Goal: Task Accomplishment & Management: Complete application form

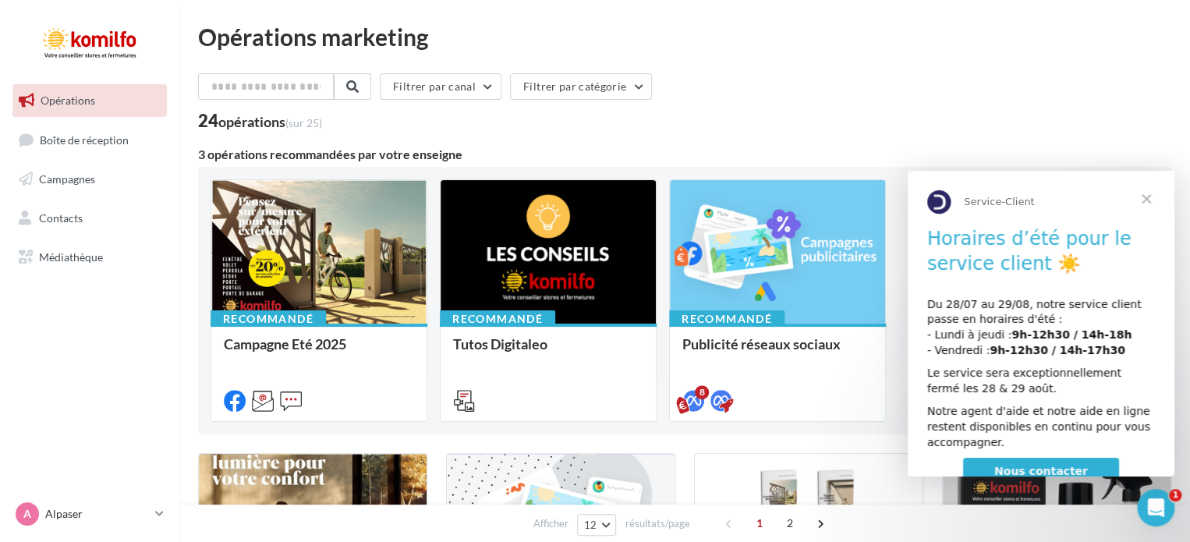
click at [1142, 203] on span "Fermer" at bounding box center [1146, 199] width 56 height 56
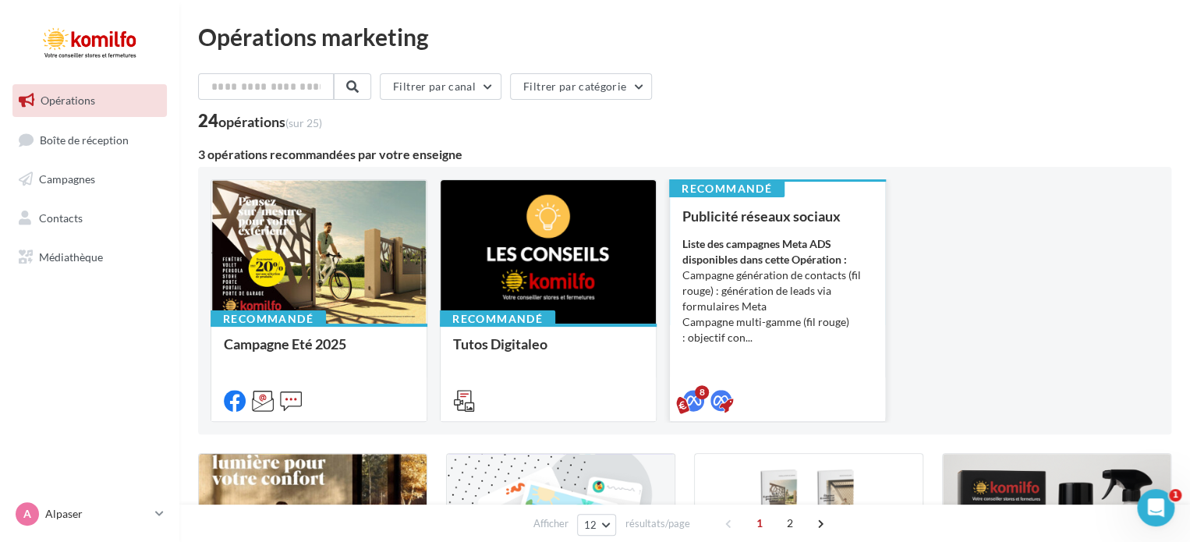
click at [770, 296] on li "Campagne génération de contacts (fil rouge) : génération de leads via formulair…" at bounding box center [777, 290] width 190 height 47
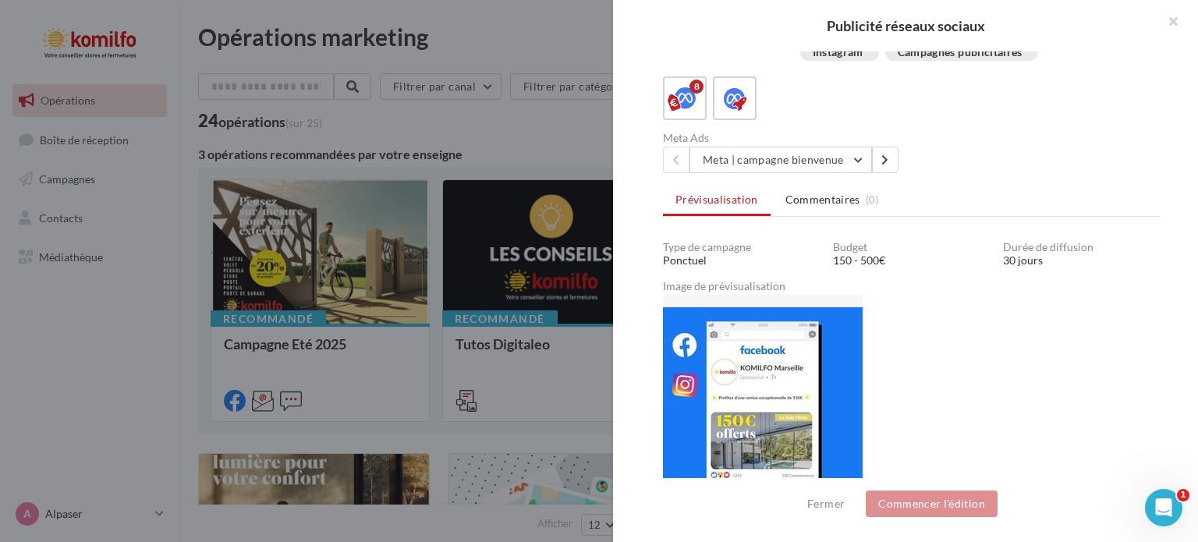
scroll to position [274, 0]
click at [858, 161] on button "Meta | campagne bienvenue" at bounding box center [780, 159] width 182 height 27
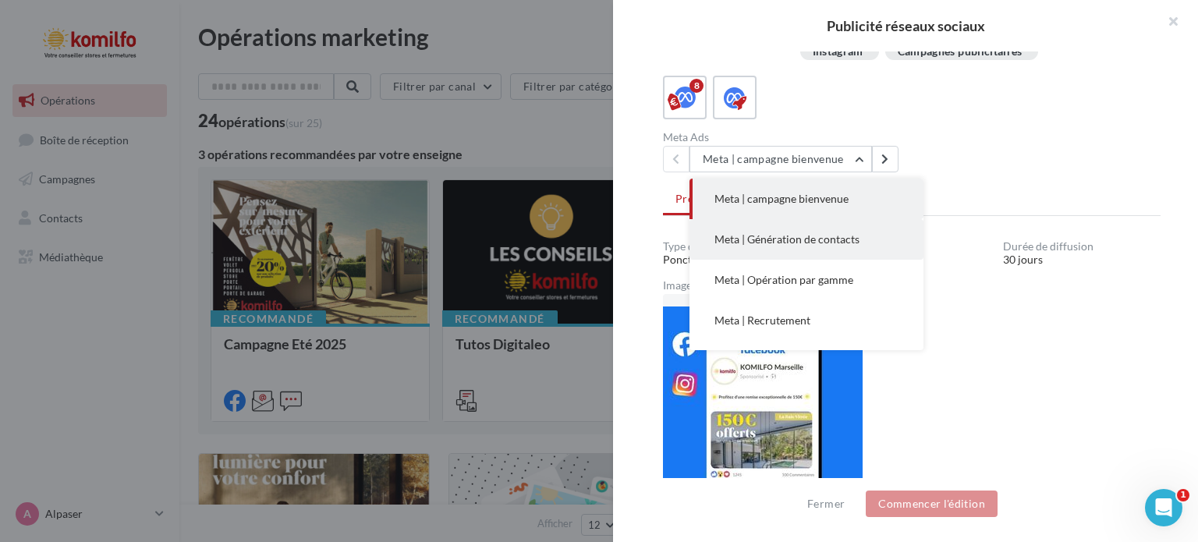
click at [828, 236] on span "Meta | Génération de contacts" at bounding box center [786, 238] width 145 height 13
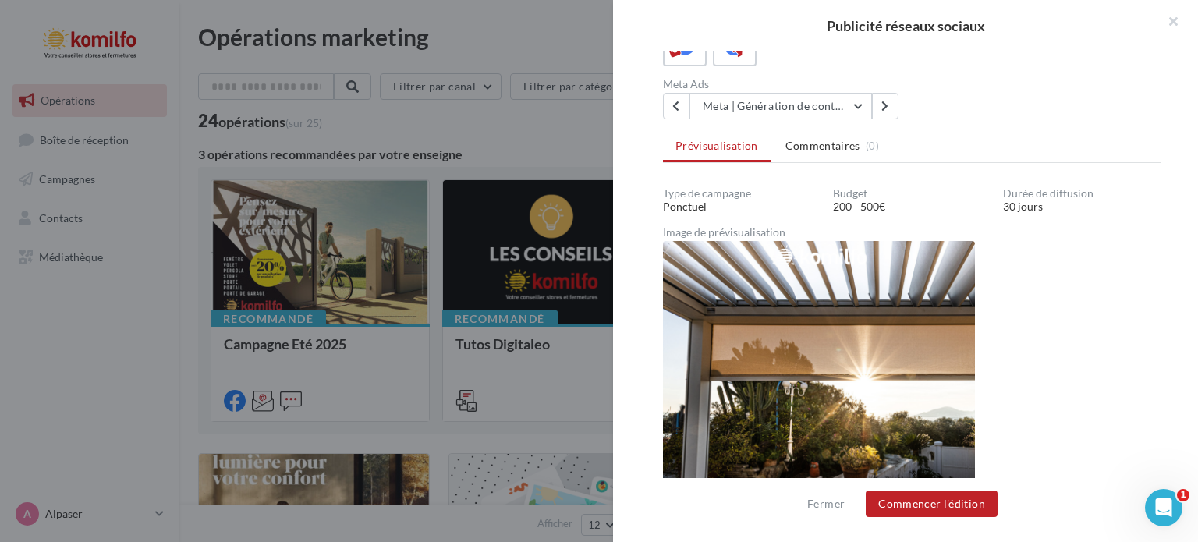
scroll to position [221, 0]
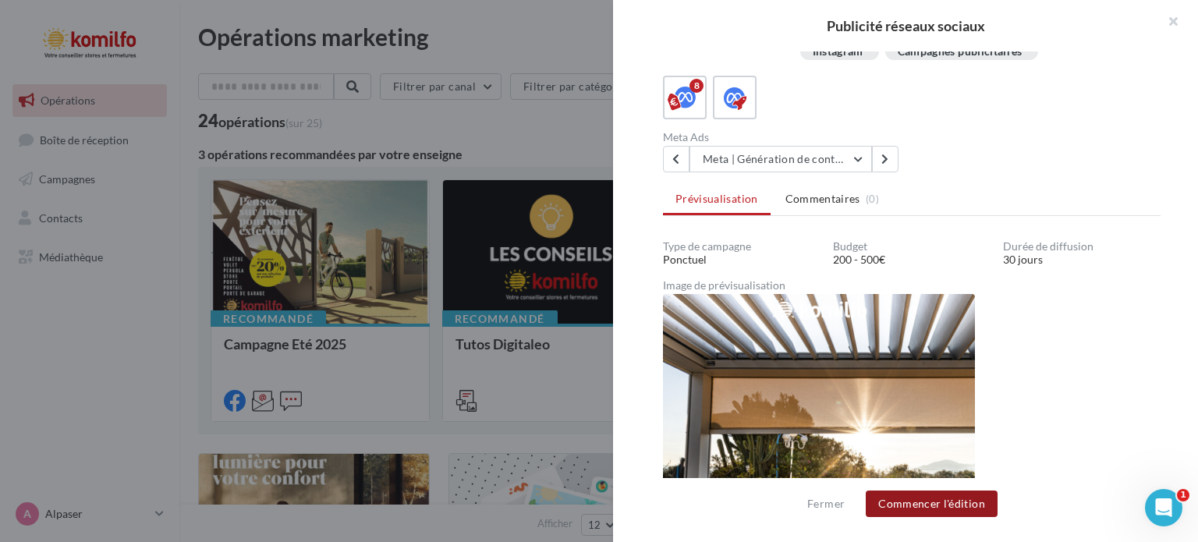
click at [965, 503] on button "Commencer l'édition" at bounding box center [932, 504] width 132 height 27
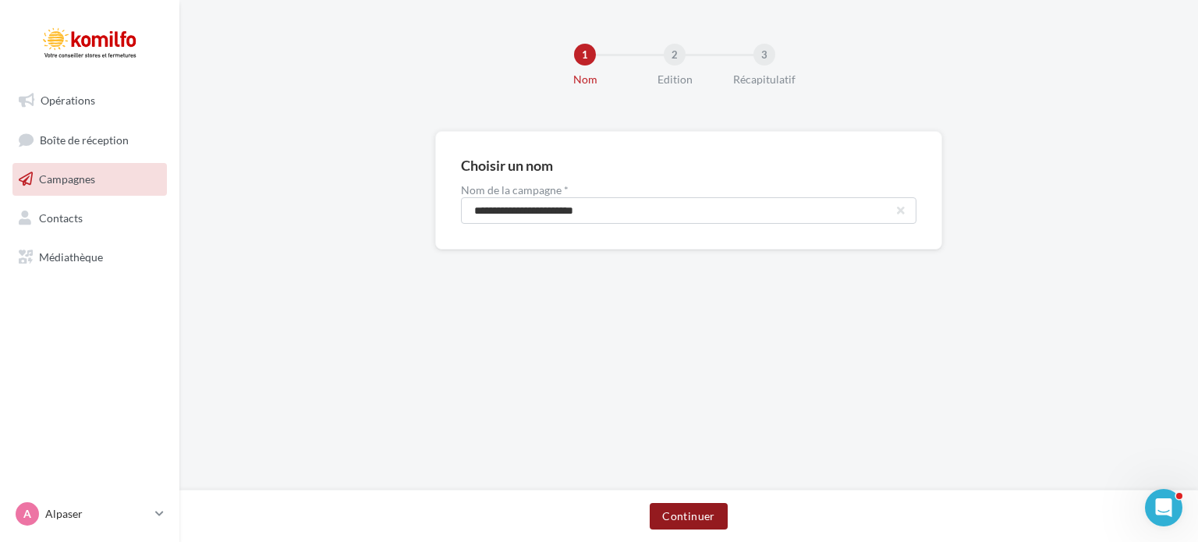
click at [673, 520] on button "Continuer" at bounding box center [688, 516] width 77 height 27
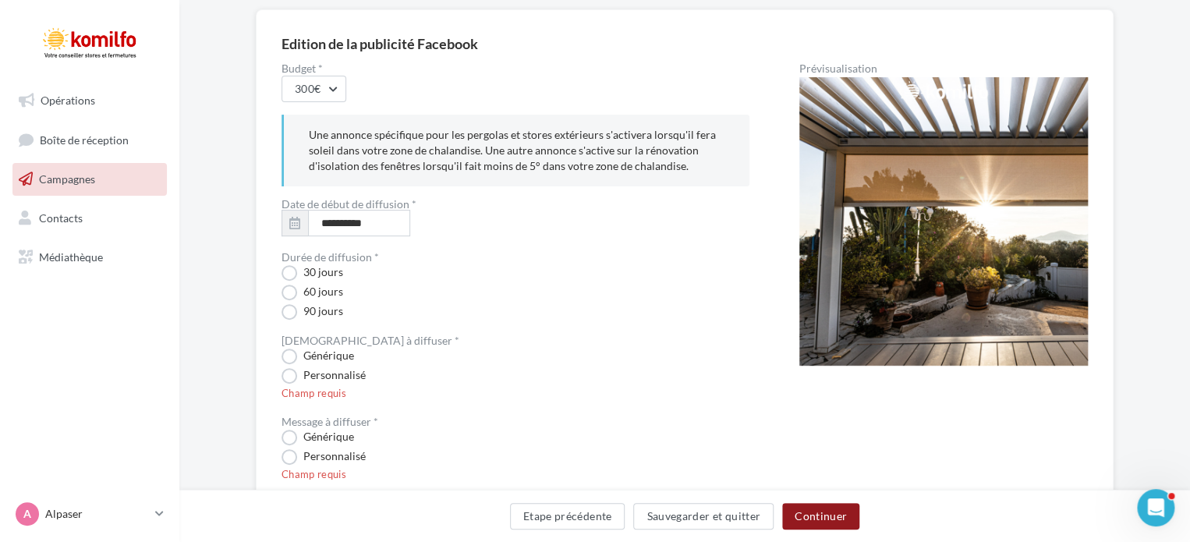
scroll to position [156, 0]
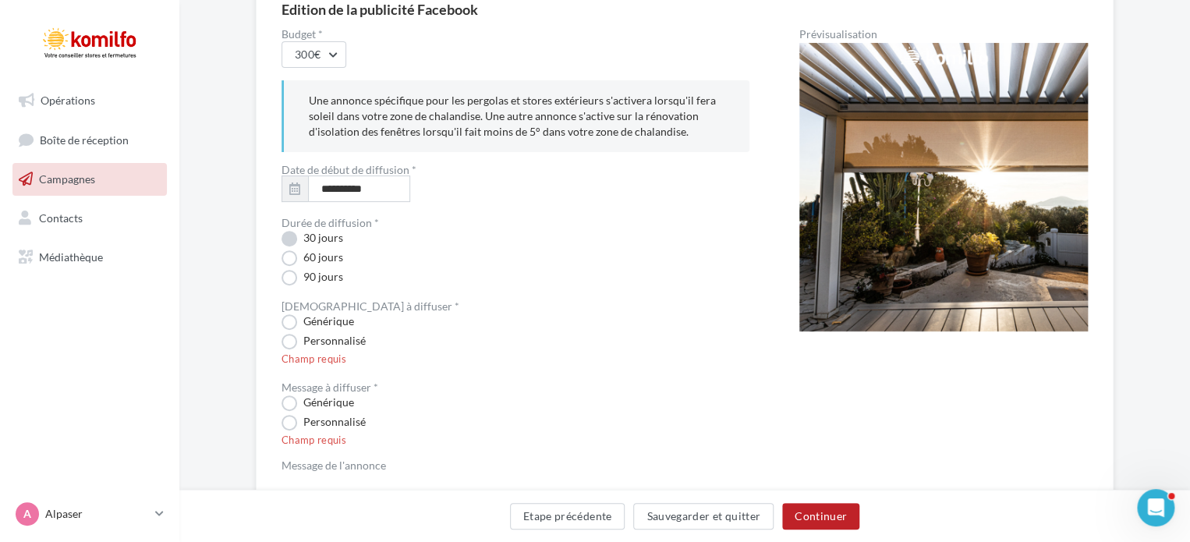
click at [287, 236] on label "30 jours" at bounding box center [313, 239] width 62 height 16
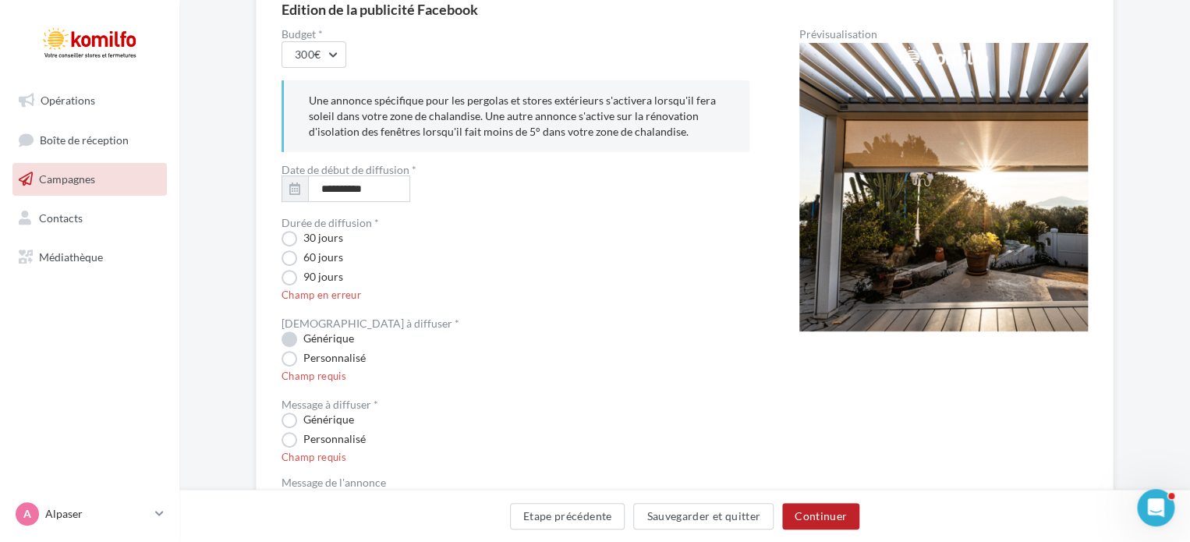
click at [286, 342] on label "Générique" at bounding box center [318, 339] width 73 height 16
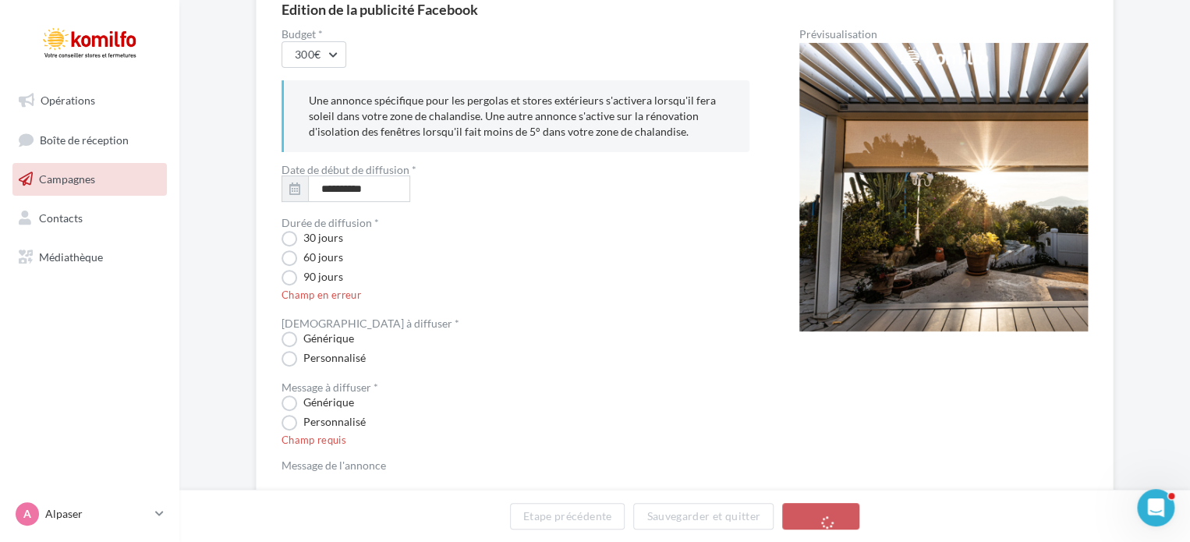
click at [942, 199] on img at bounding box center [943, 187] width 289 height 289
click at [291, 406] on label "Générique" at bounding box center [318, 403] width 73 height 16
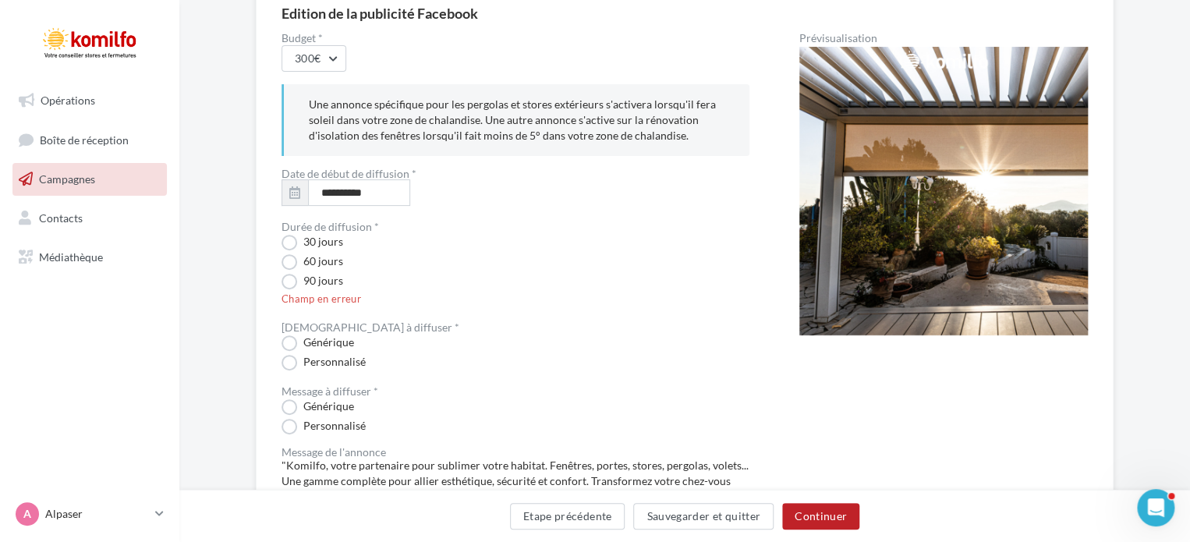
scroll to position [78, 0]
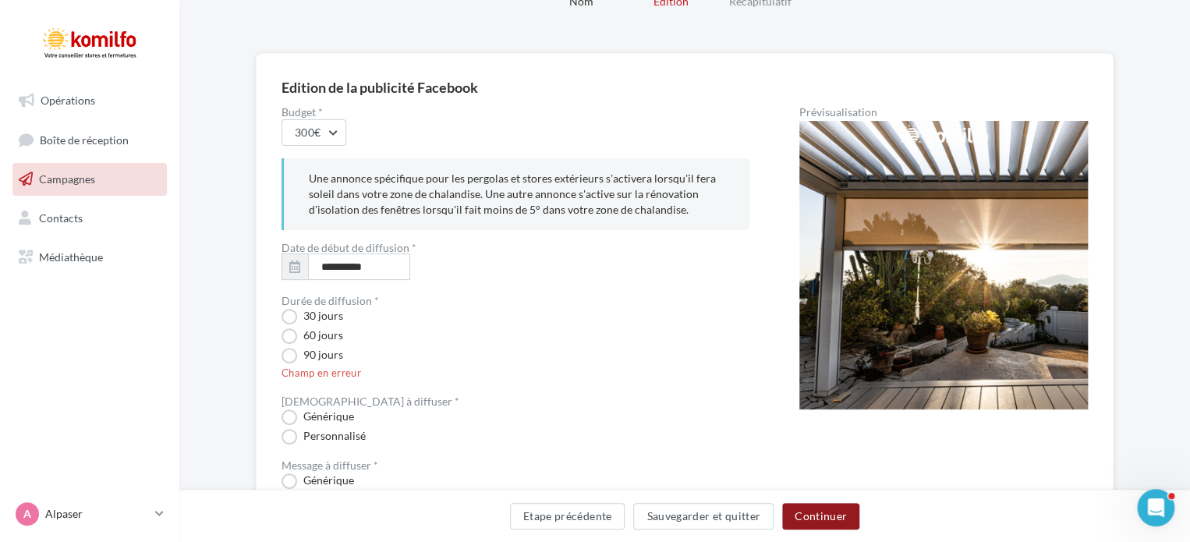
click at [831, 517] on button "Continuer" at bounding box center [820, 516] width 77 height 27
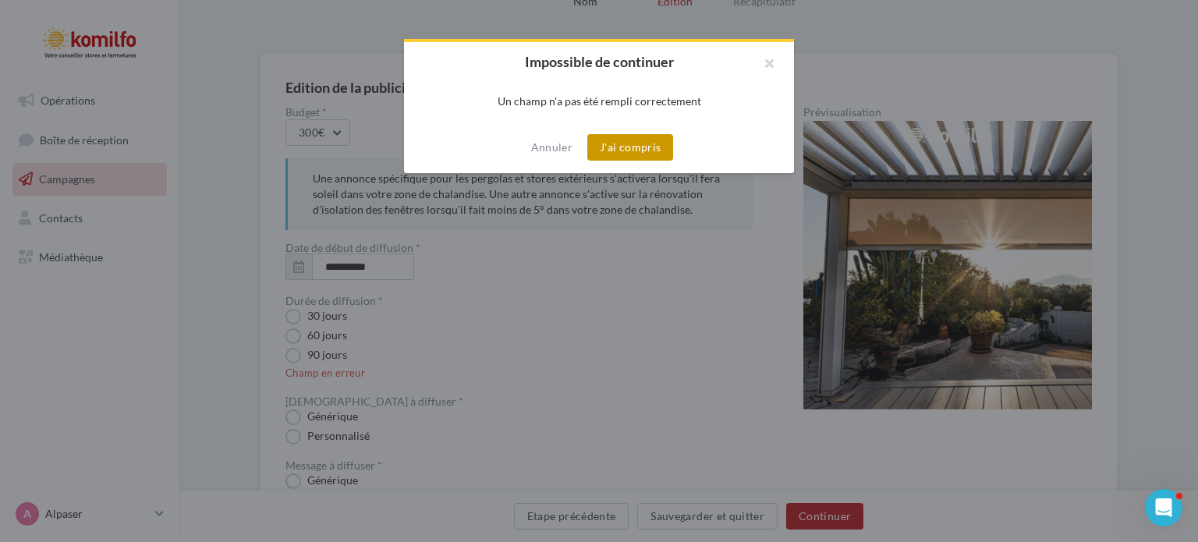
click at [643, 148] on button "J'ai compris" at bounding box center [630, 147] width 86 height 27
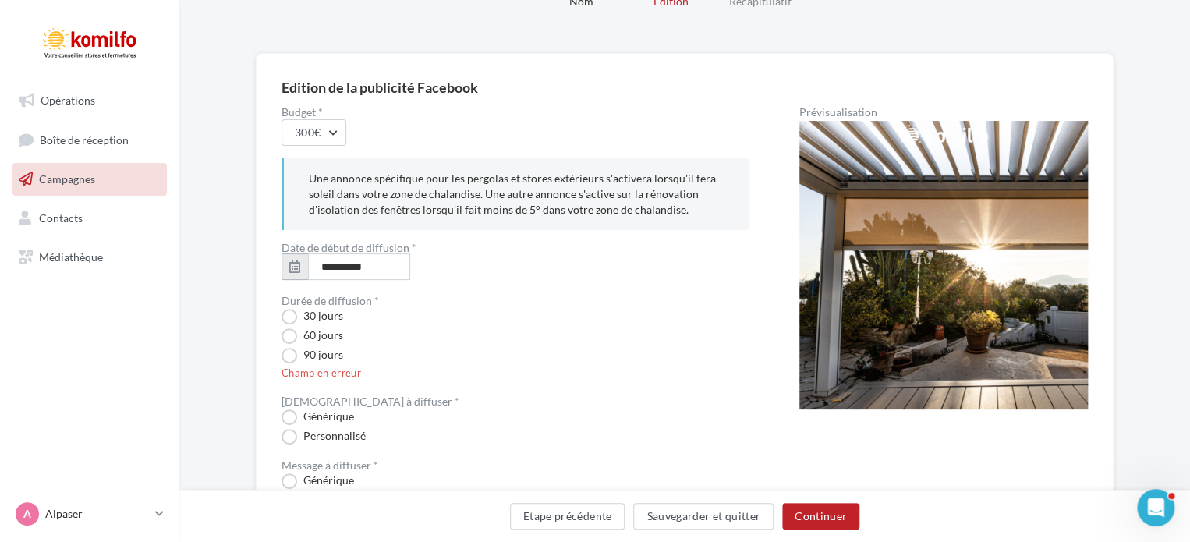
click at [305, 263] on button "button" at bounding box center [295, 266] width 27 height 27
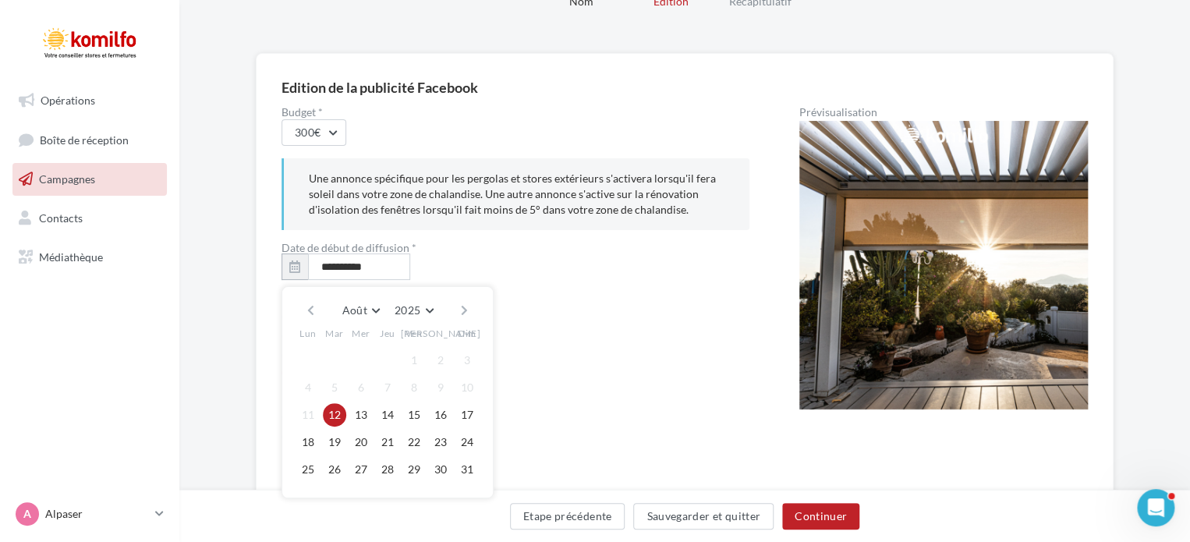
click at [338, 410] on button "12" at bounding box center [334, 414] width 23 height 23
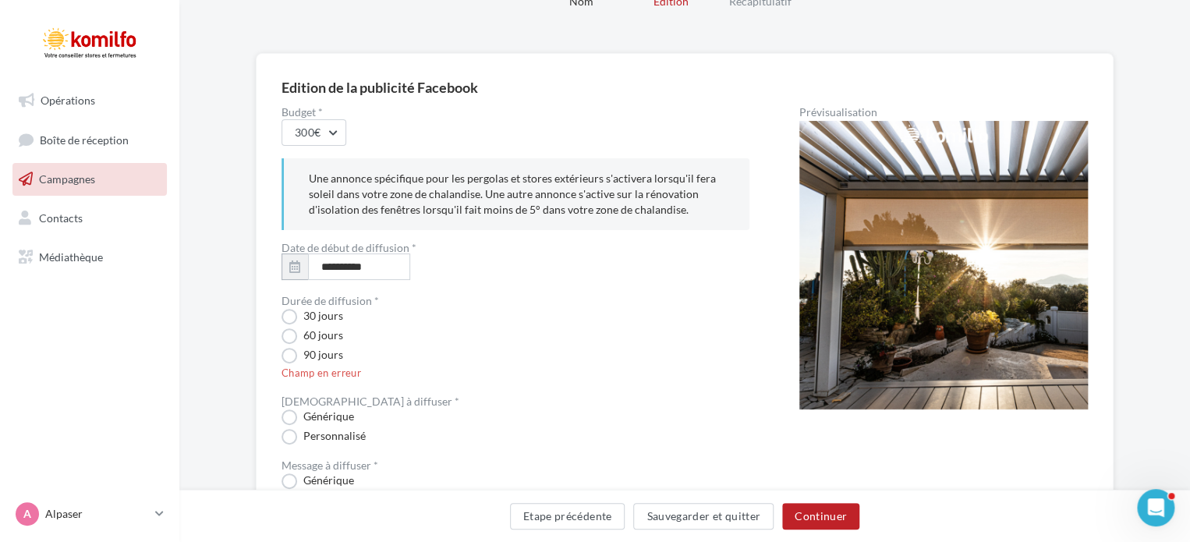
click at [829, 500] on div "Etape précédente Sauvegarder et quitter Continuer" at bounding box center [684, 516] width 1011 height 52
click at [824, 509] on button "Continuer" at bounding box center [820, 516] width 77 height 27
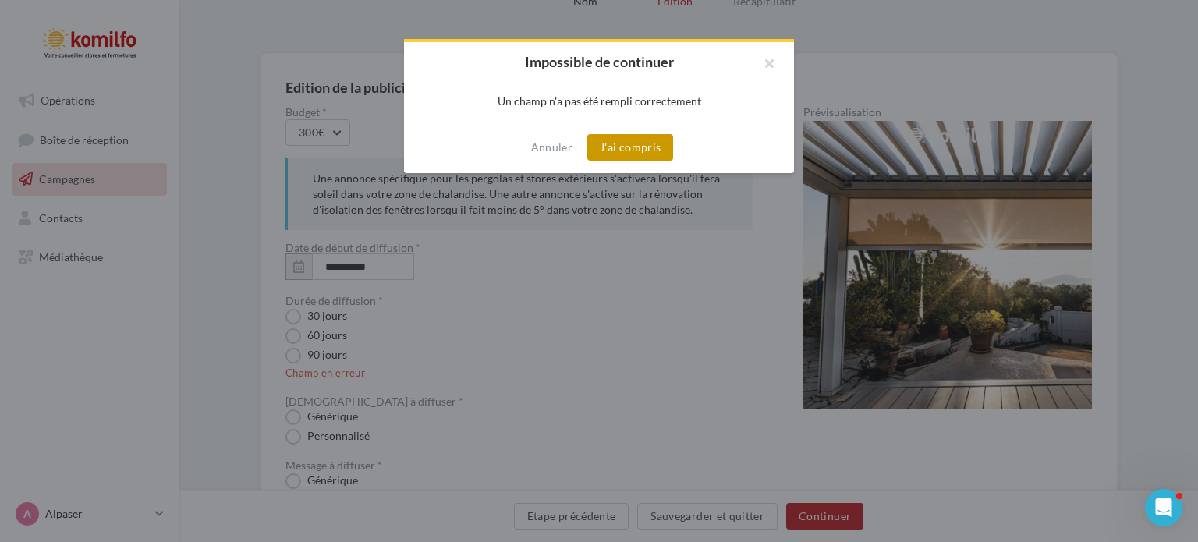
click at [652, 147] on button "J'ai compris" at bounding box center [630, 147] width 86 height 27
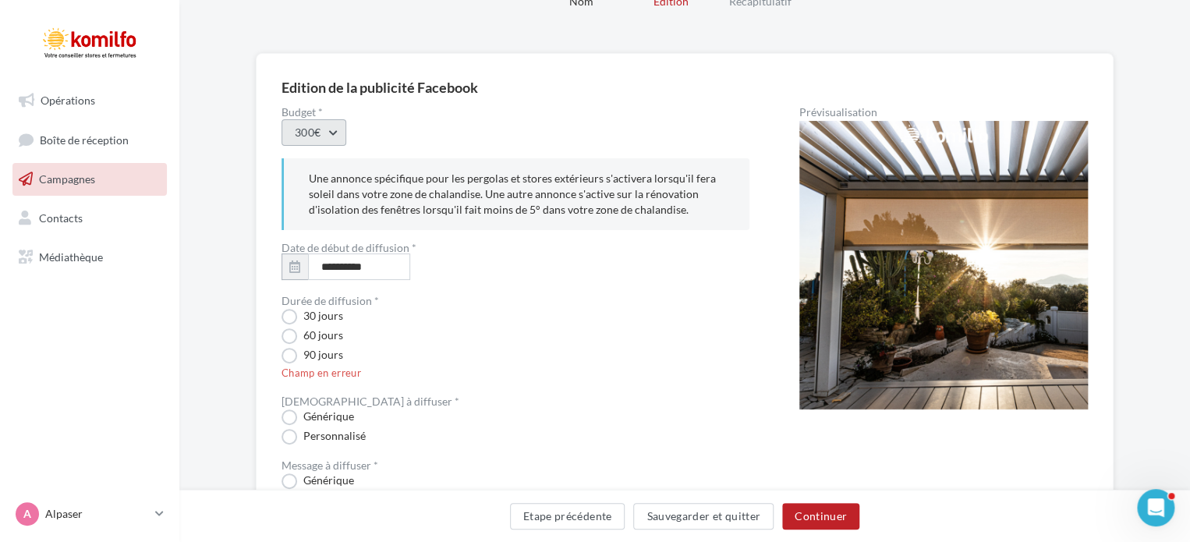
click at [338, 130] on button "300€" at bounding box center [314, 132] width 65 height 27
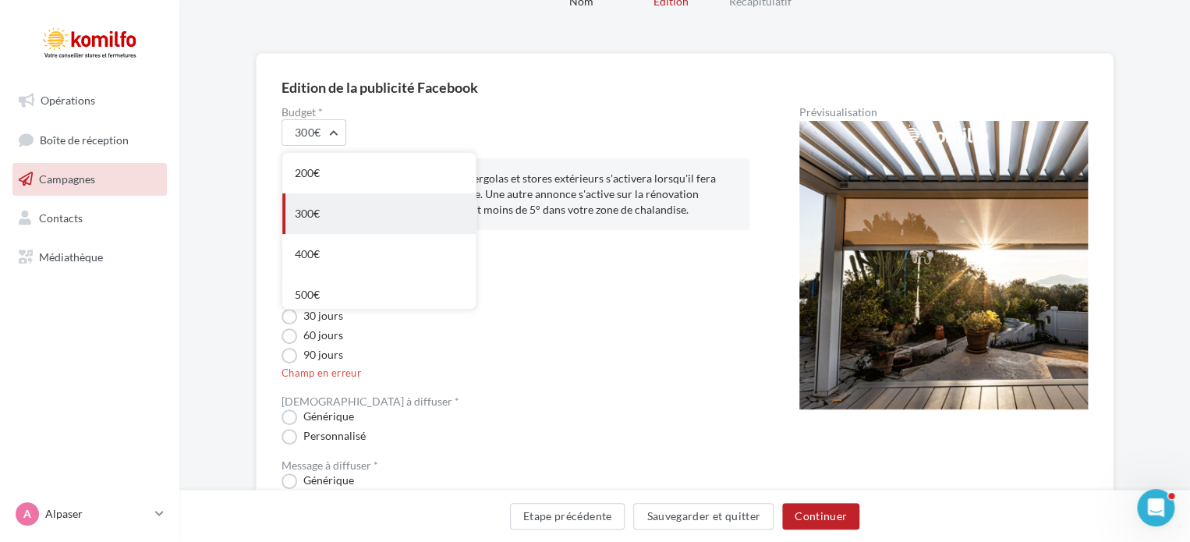
click at [343, 208] on div "300€" at bounding box center [378, 213] width 193 height 41
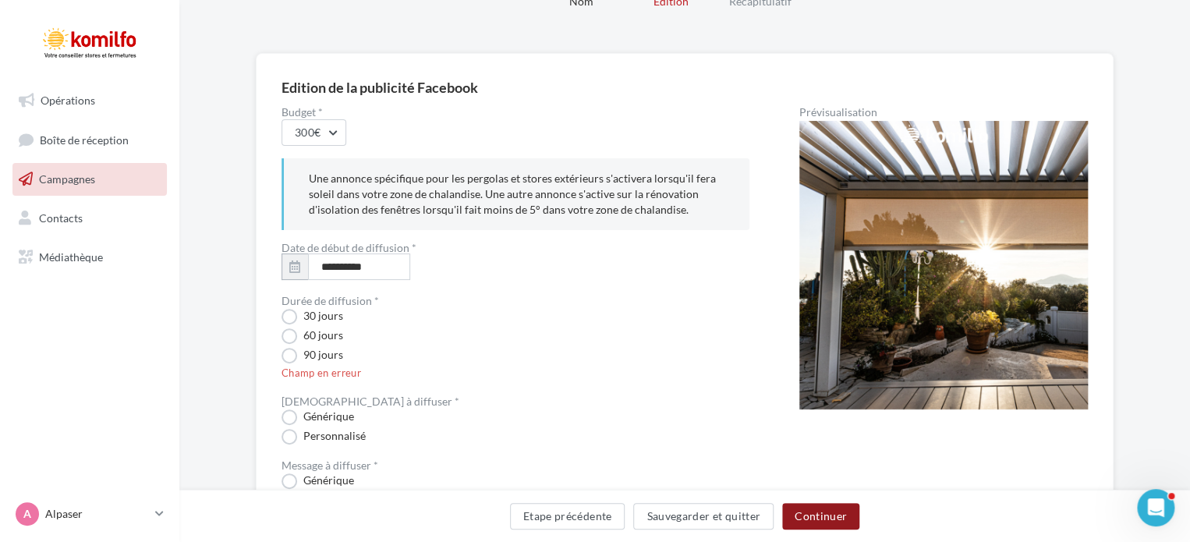
click at [831, 514] on button "Continuer" at bounding box center [820, 516] width 77 height 27
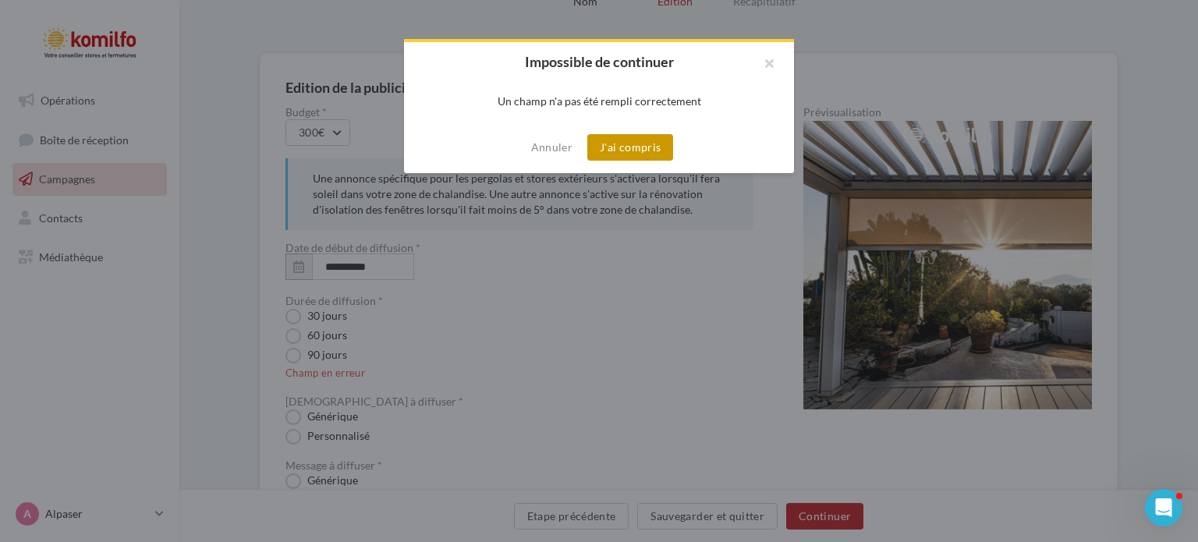
click at [639, 144] on button "J'ai compris" at bounding box center [630, 147] width 86 height 27
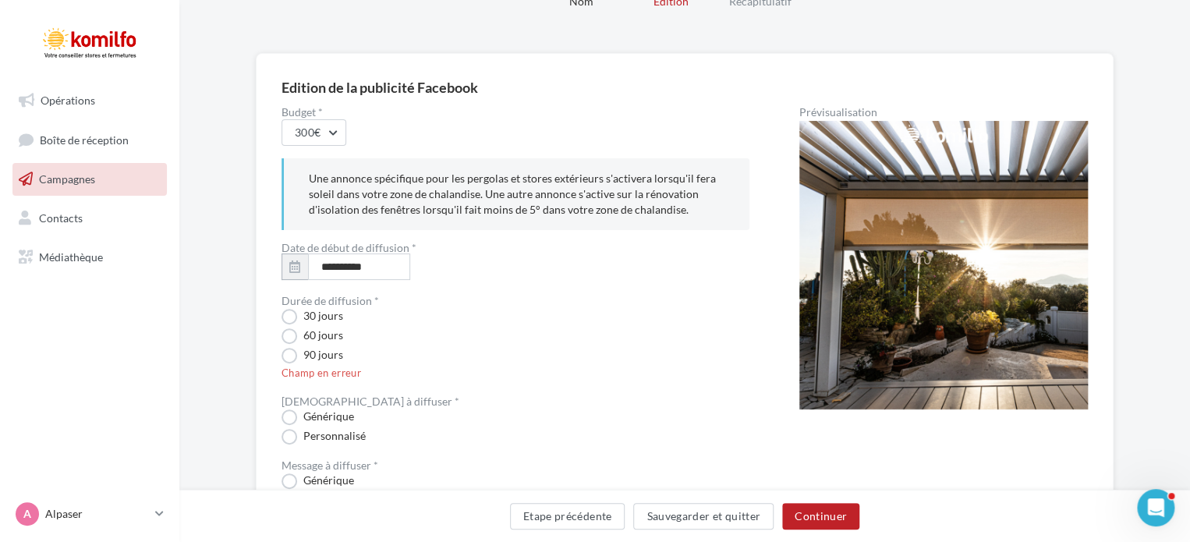
click at [964, 243] on img at bounding box center [943, 265] width 289 height 289
click at [848, 108] on div "Prévisualisation" at bounding box center [943, 112] width 289 height 11
click at [933, 139] on img at bounding box center [943, 265] width 289 height 289
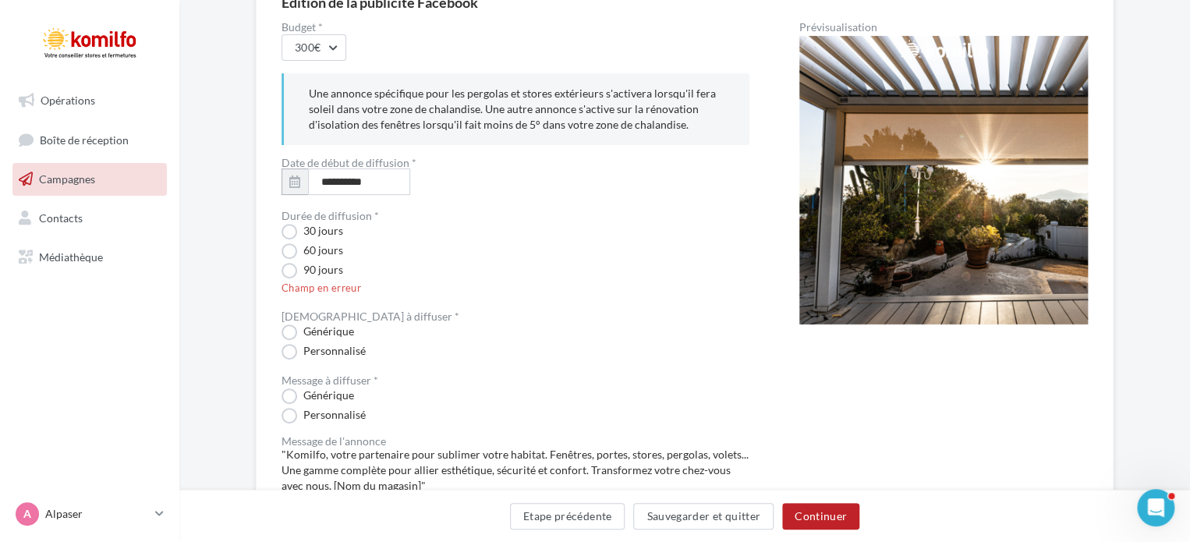
scroll to position [234, 0]
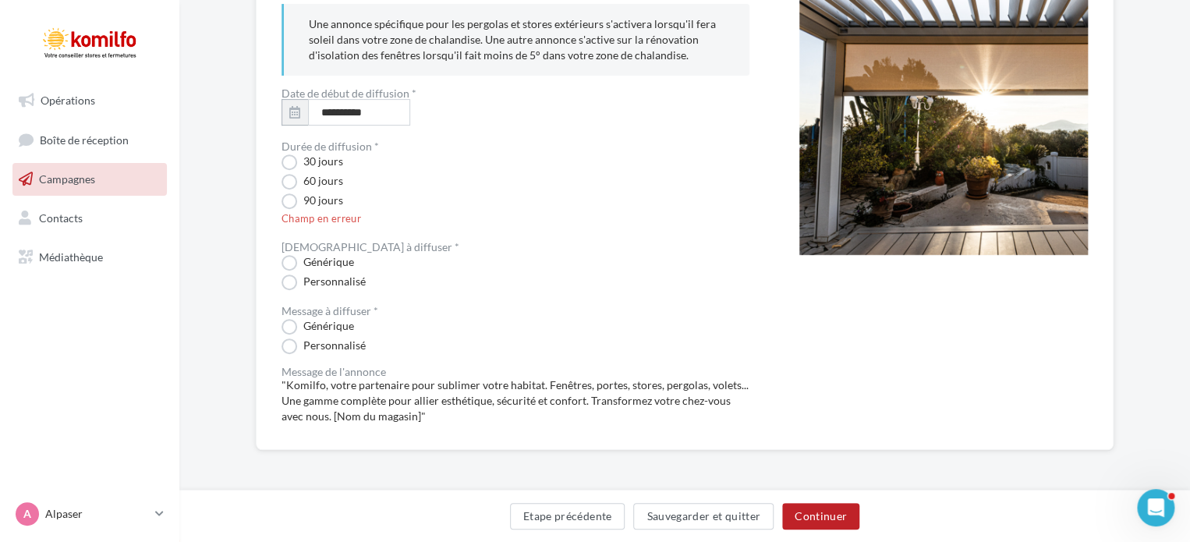
click at [309, 224] on div "Champ en erreur" at bounding box center [516, 219] width 468 height 14
click at [291, 181] on label "60 jours" at bounding box center [313, 182] width 62 height 16
click at [293, 207] on label "90 jours" at bounding box center [313, 201] width 62 height 16
click at [293, 161] on label "30 jours" at bounding box center [313, 162] width 62 height 16
click at [368, 230] on div "**********" at bounding box center [516, 188] width 468 height 472
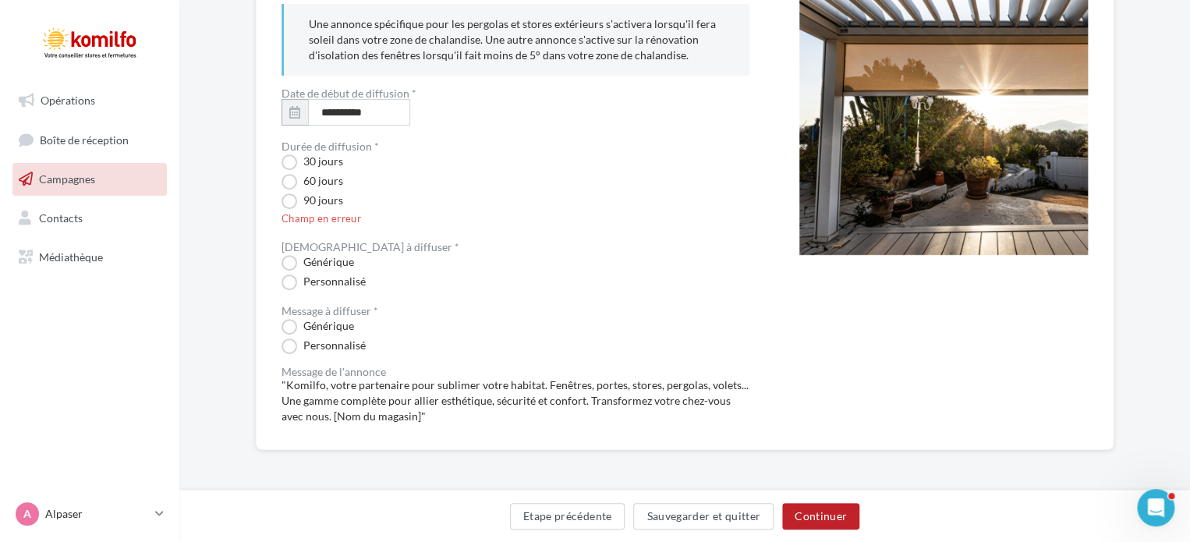
click at [631, 330] on div "Générique" at bounding box center [516, 326] width 468 height 16
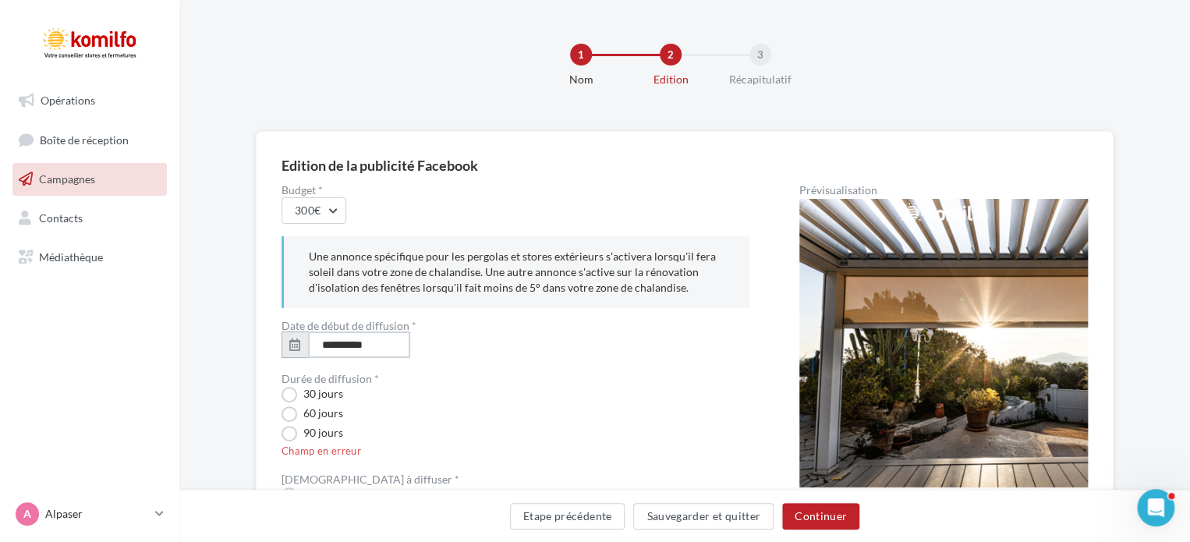
click at [380, 343] on input "**********" at bounding box center [359, 344] width 102 height 27
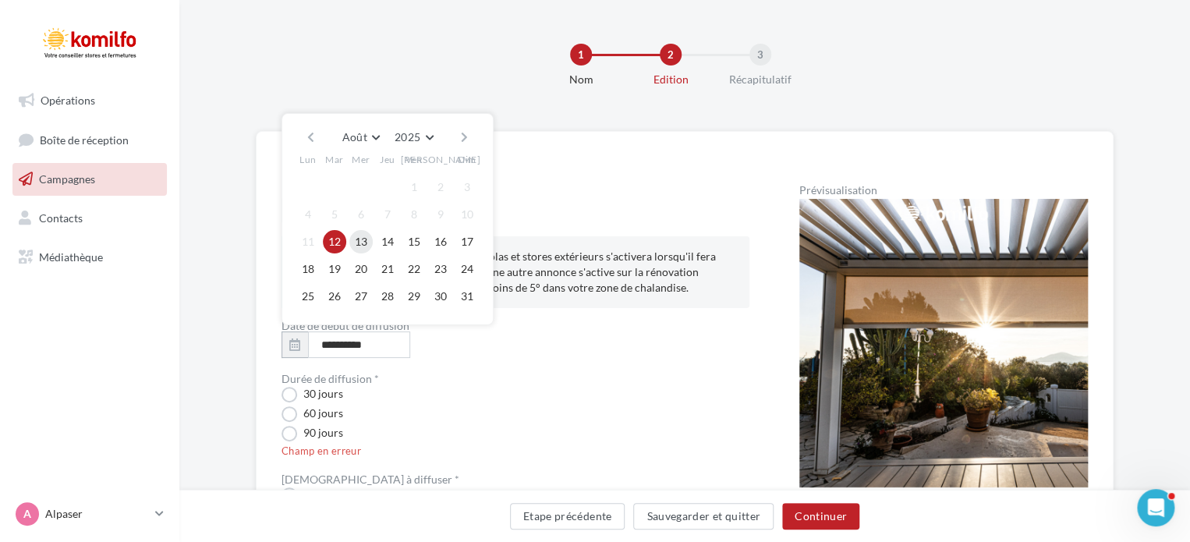
click at [365, 245] on button "13" at bounding box center [360, 241] width 23 height 23
type input "**********"
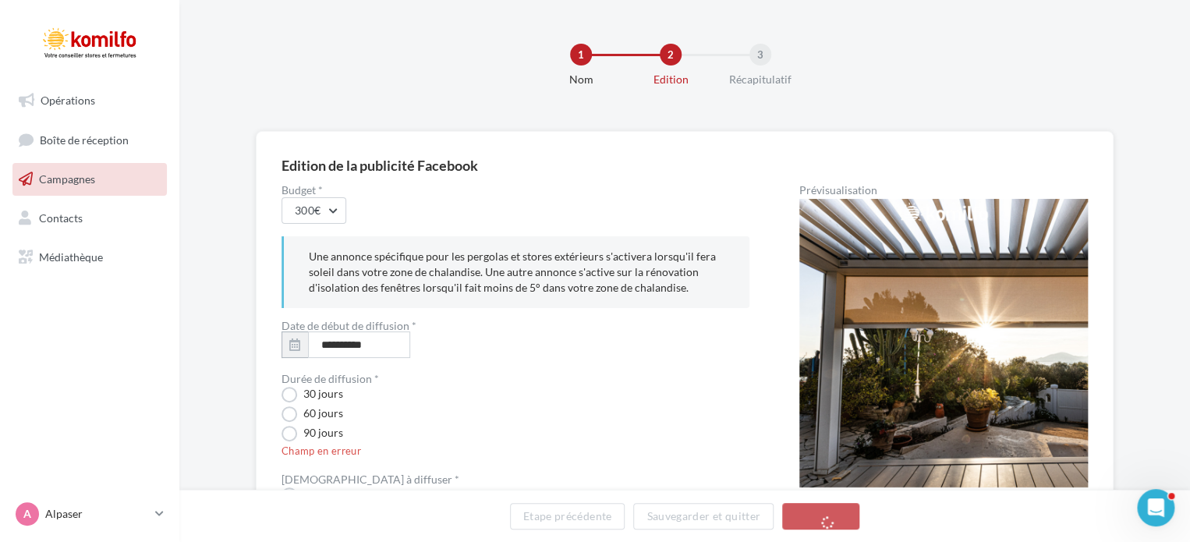
click at [493, 402] on div "90 jours" at bounding box center [516, 394] width 468 height 16
click at [289, 414] on label "60 jours" at bounding box center [313, 414] width 62 height 16
click at [287, 389] on label "30 jours" at bounding box center [313, 395] width 62 height 16
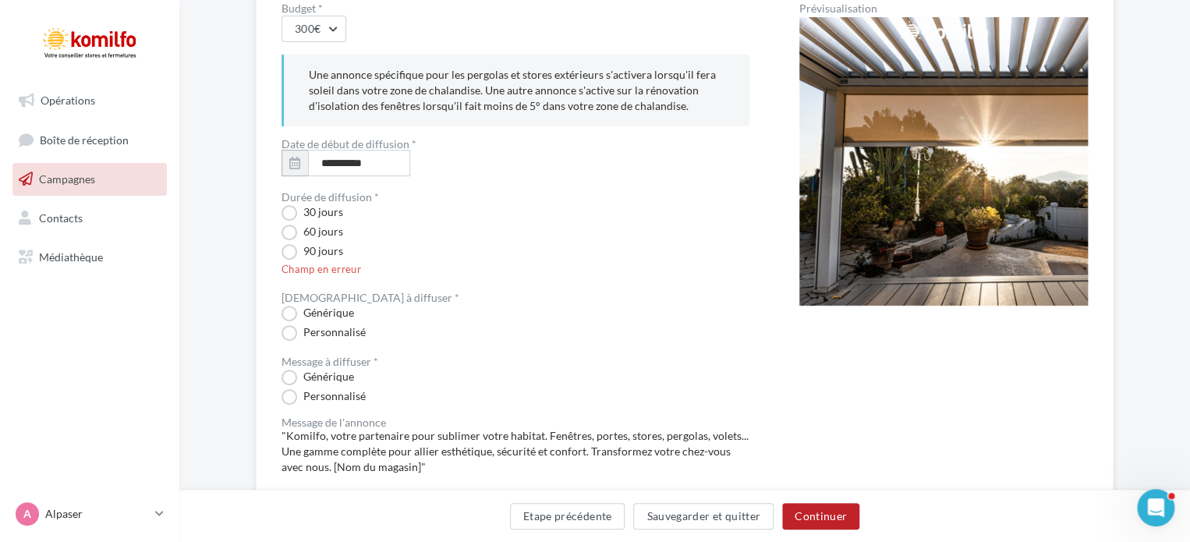
scroll to position [234, 0]
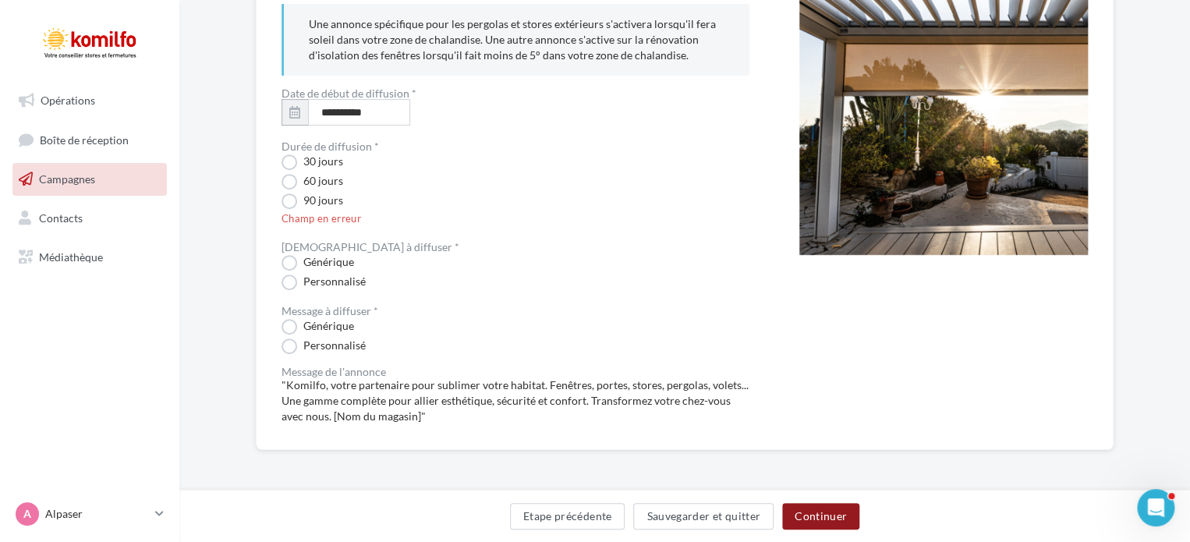
click at [841, 512] on button "Continuer" at bounding box center [820, 516] width 77 height 27
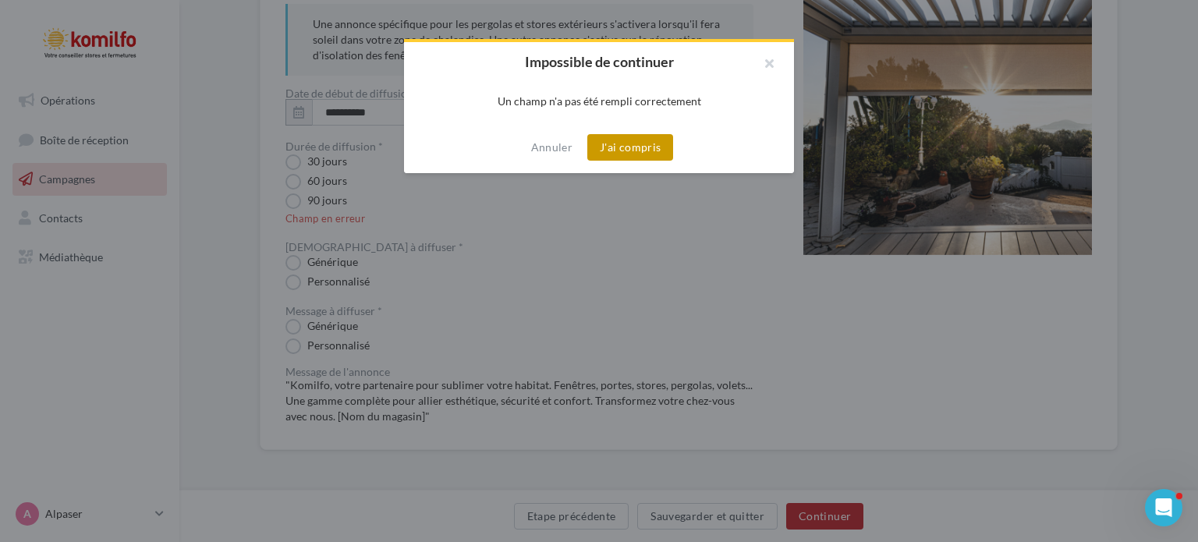
click at [622, 140] on button "J'ai compris" at bounding box center [630, 147] width 86 height 27
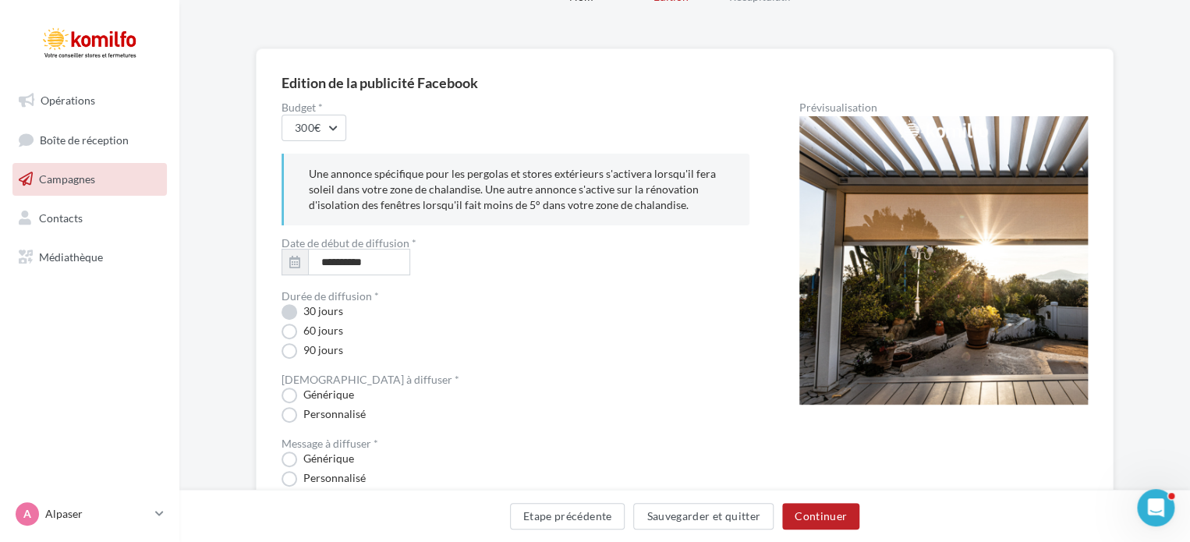
click at [283, 310] on label "30 jours" at bounding box center [313, 312] width 62 height 16
click at [289, 329] on label "60 jours" at bounding box center [313, 332] width 62 height 16
click at [287, 355] on label "90 jours" at bounding box center [313, 351] width 62 height 16
click at [51, 168] on link "Campagnes" at bounding box center [89, 179] width 161 height 33
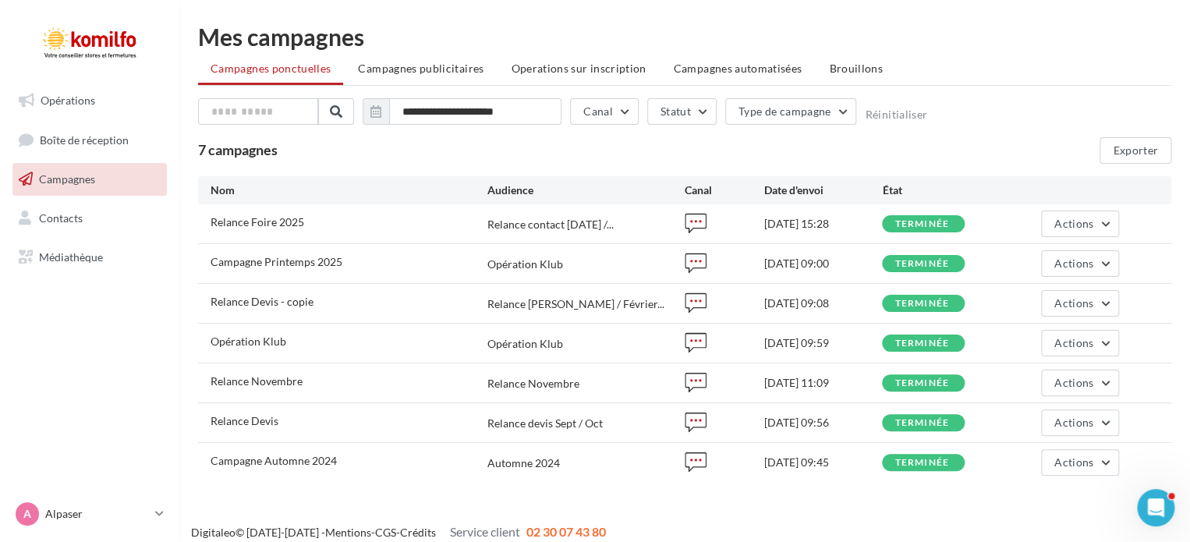
click at [420, 80] on li "Campagnes publicitaires" at bounding box center [420, 69] width 151 height 28
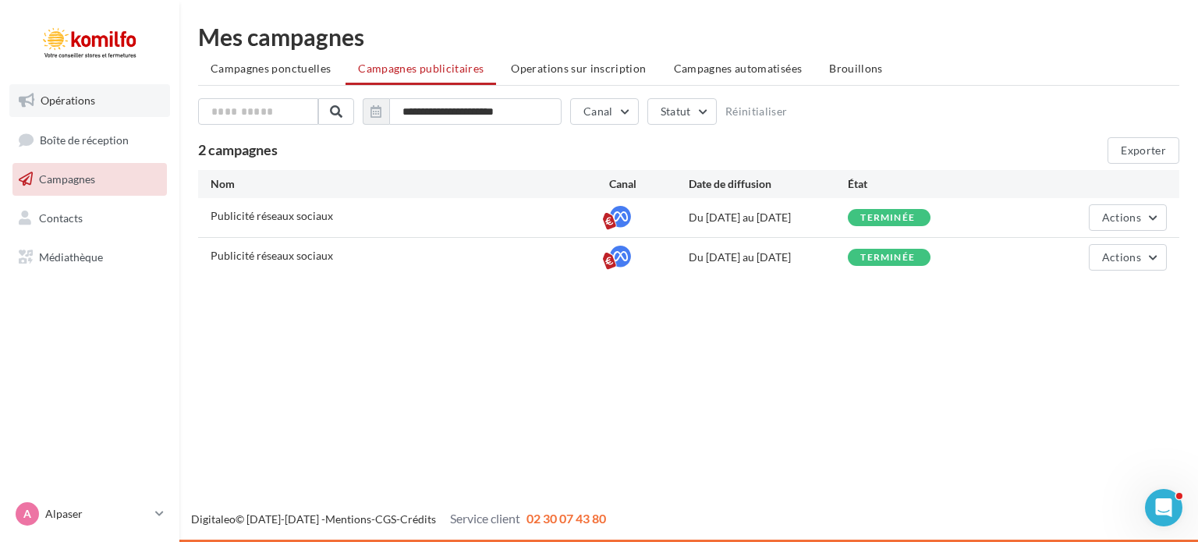
click at [97, 106] on link "Opérations" at bounding box center [89, 100] width 161 height 33
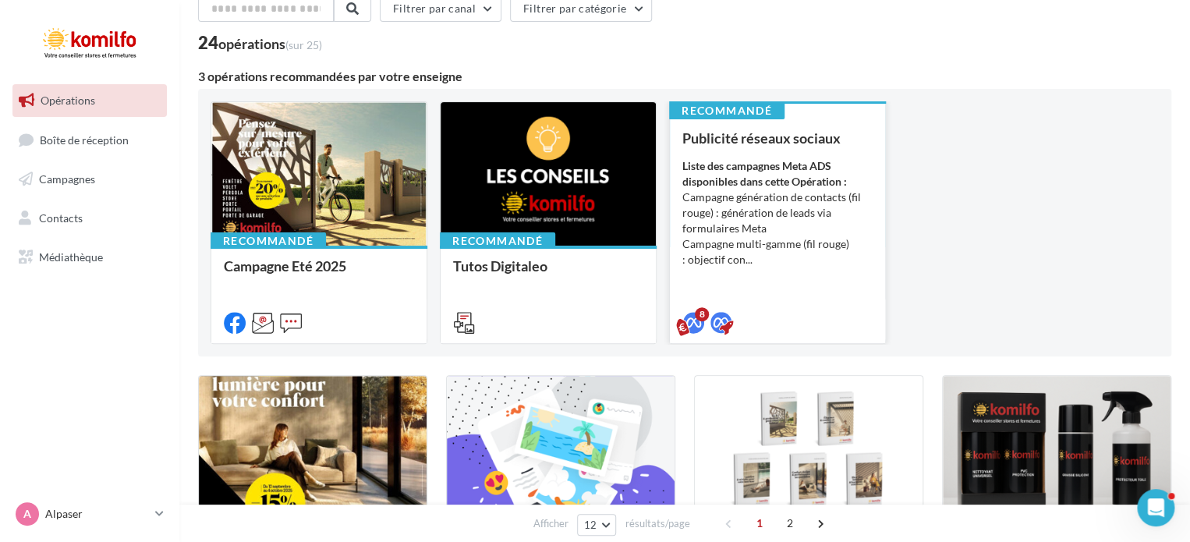
click at [764, 202] on li "Campagne génération de contacts (fil rouge) : génération de leads via formulair…" at bounding box center [777, 213] width 190 height 47
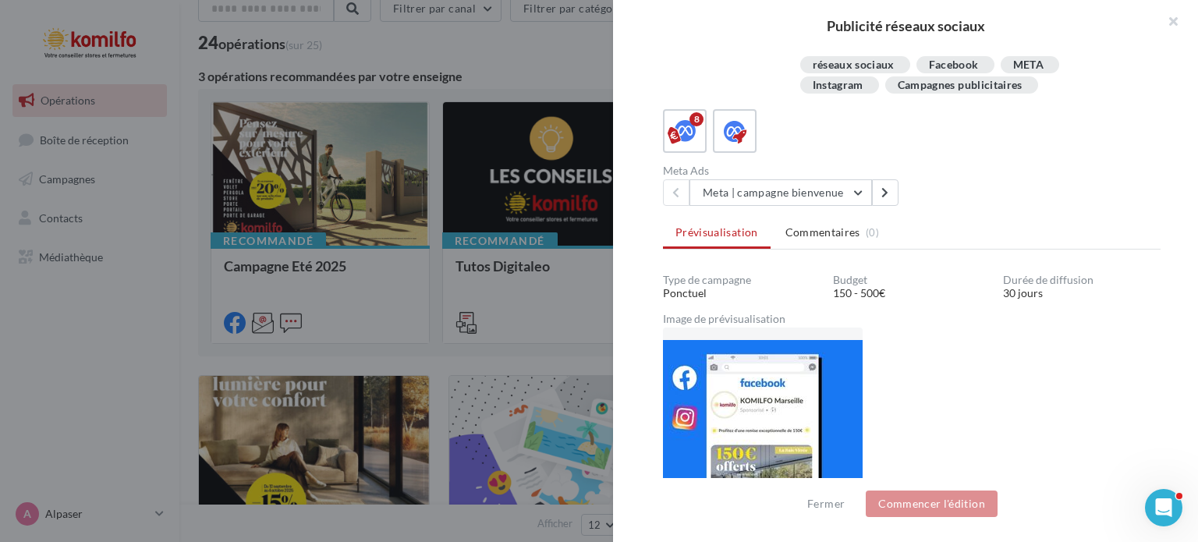
scroll to position [274, 0]
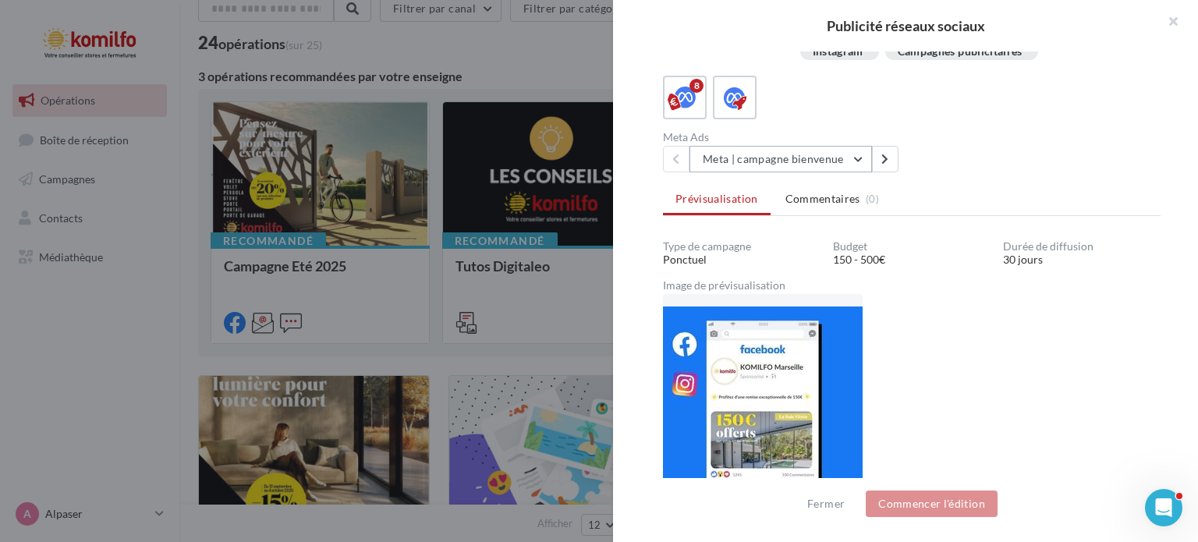
click at [852, 164] on button "Meta | campagne bienvenue" at bounding box center [780, 159] width 182 height 27
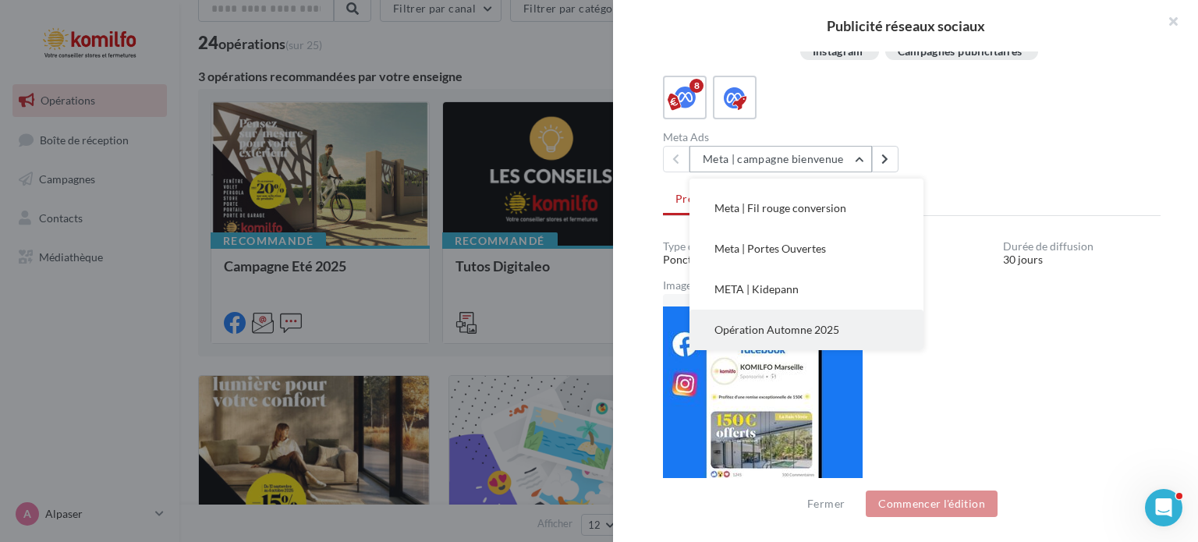
scroll to position [0, 0]
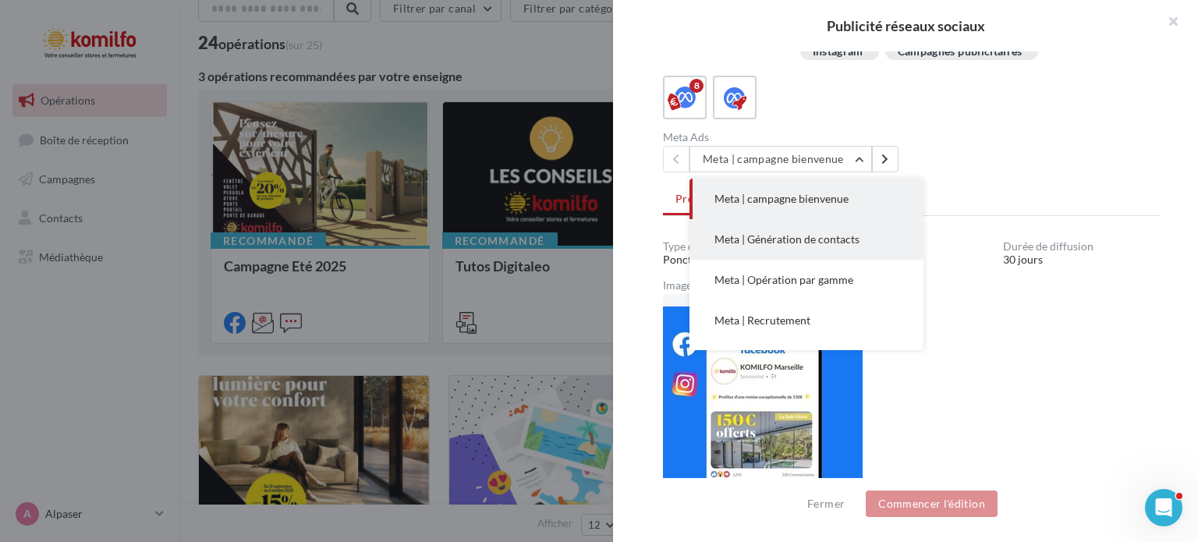
click at [806, 236] on span "Meta | Génération de contacts" at bounding box center [786, 238] width 145 height 13
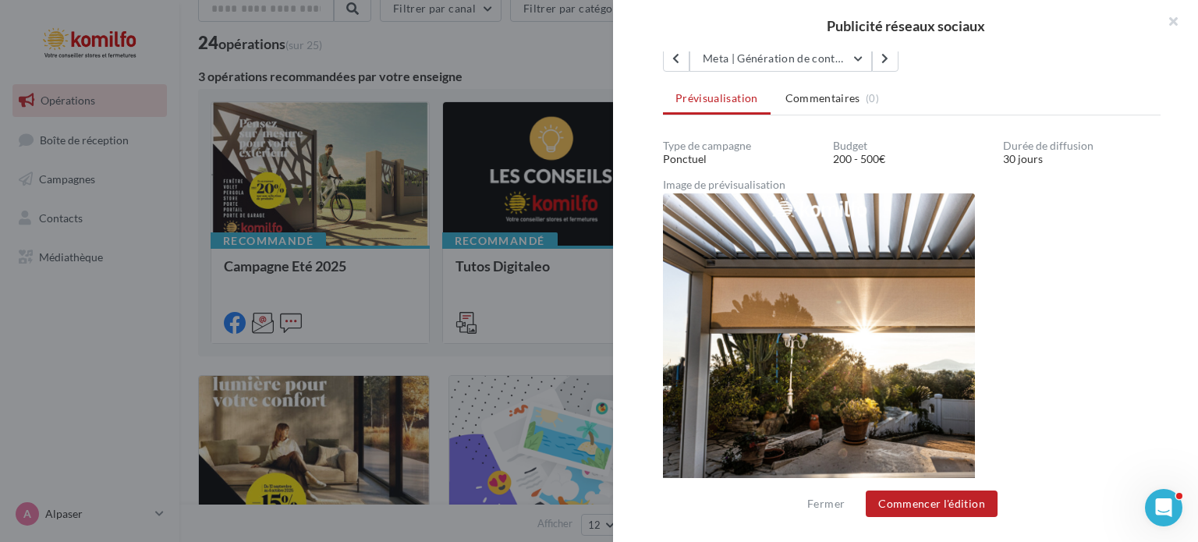
scroll to position [333, 0]
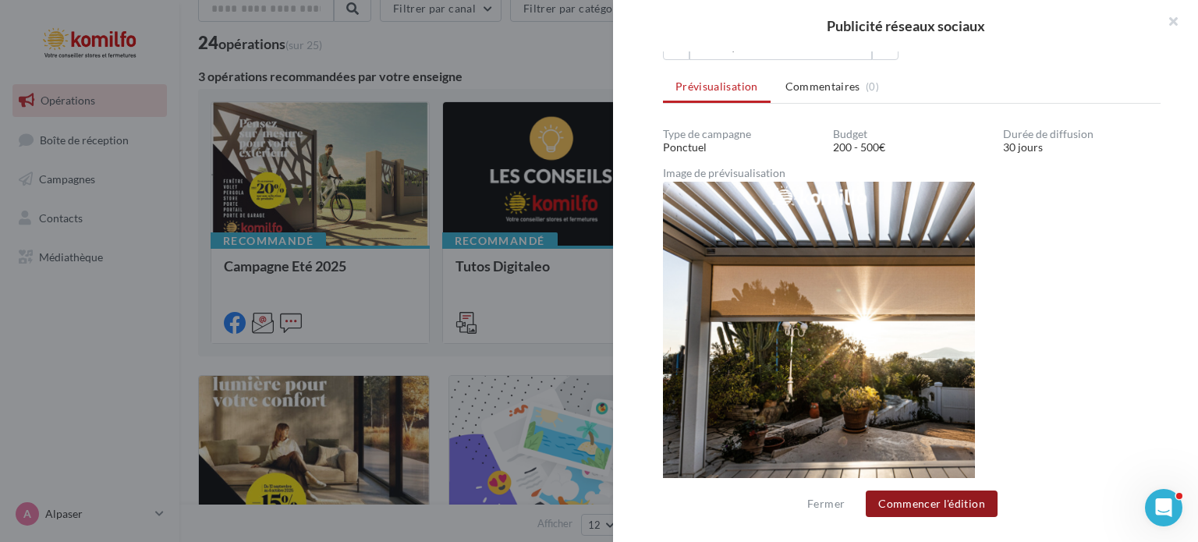
click at [902, 498] on button "Commencer l'édition" at bounding box center [932, 504] width 132 height 27
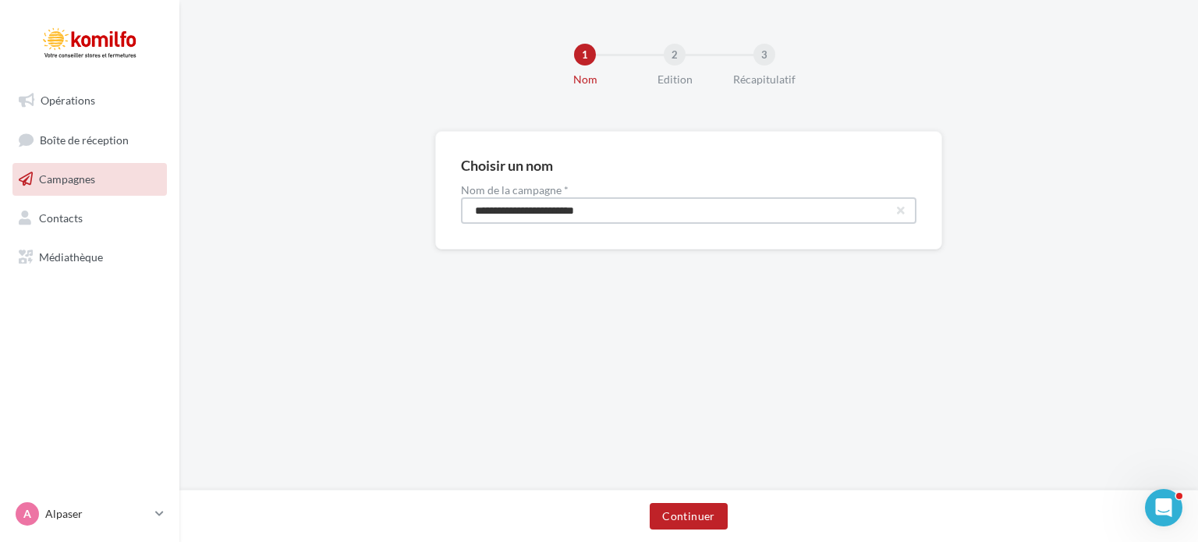
click at [625, 215] on input "**********" at bounding box center [688, 210] width 455 height 27
click at [711, 523] on button "Continuer" at bounding box center [688, 516] width 77 height 27
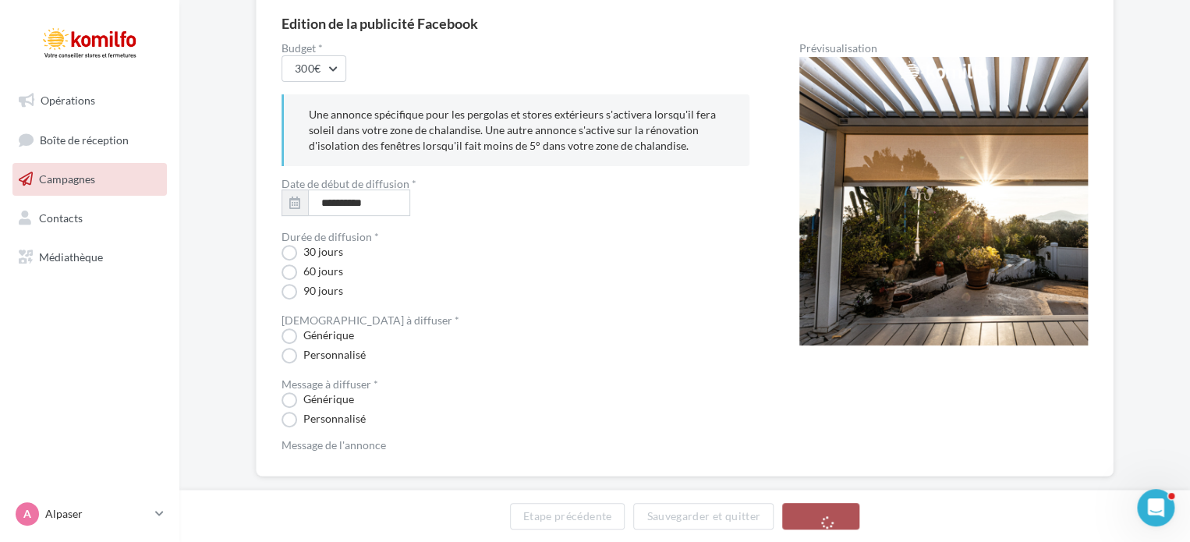
scroll to position [156, 0]
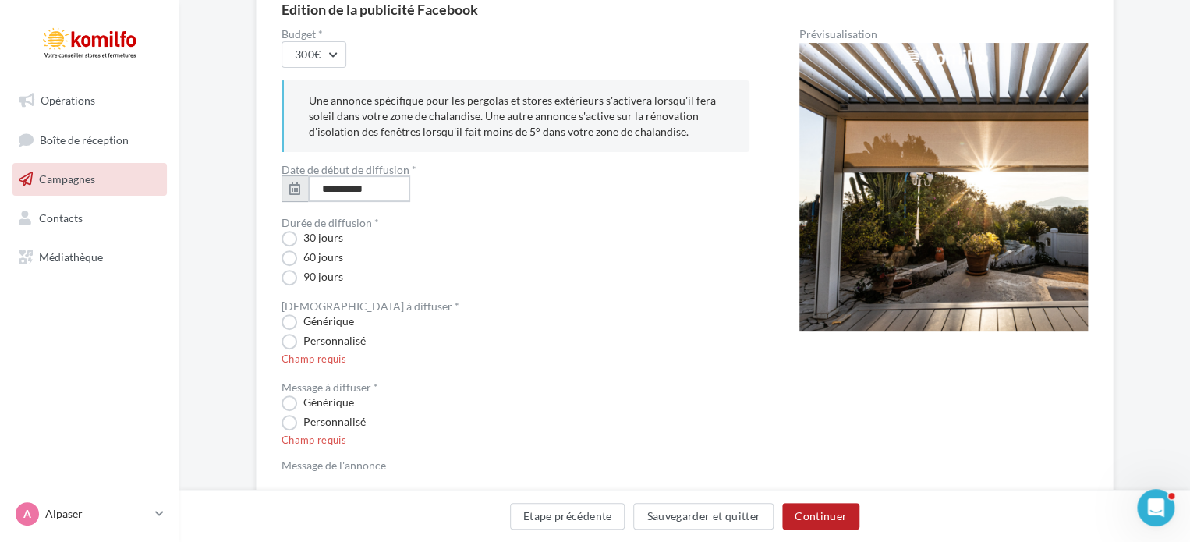
click at [369, 184] on input "**********" at bounding box center [359, 188] width 102 height 27
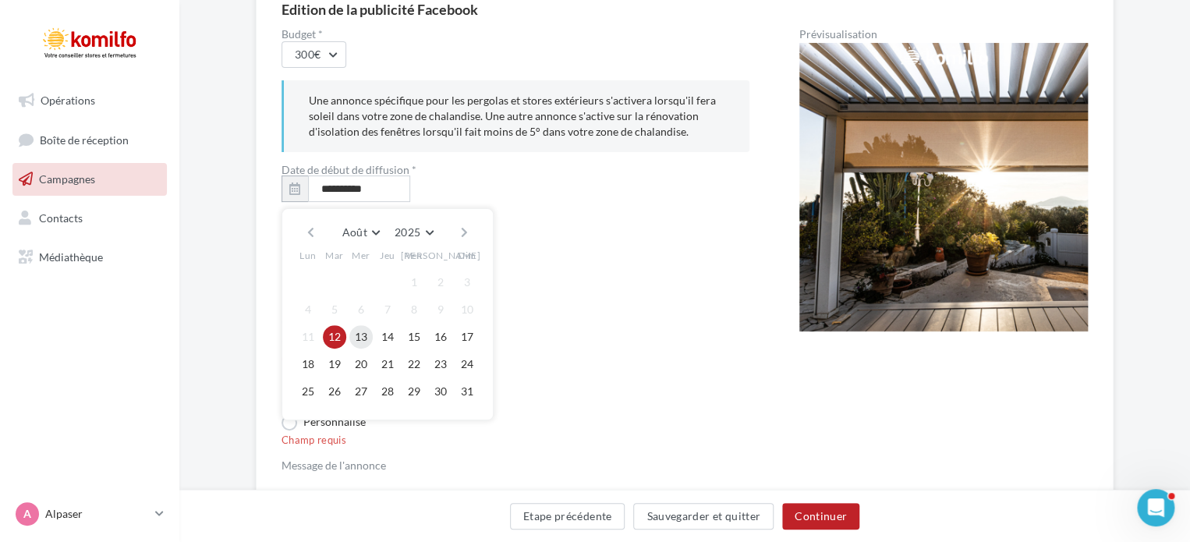
click at [365, 331] on button "13" at bounding box center [360, 336] width 23 height 23
type input "**********"
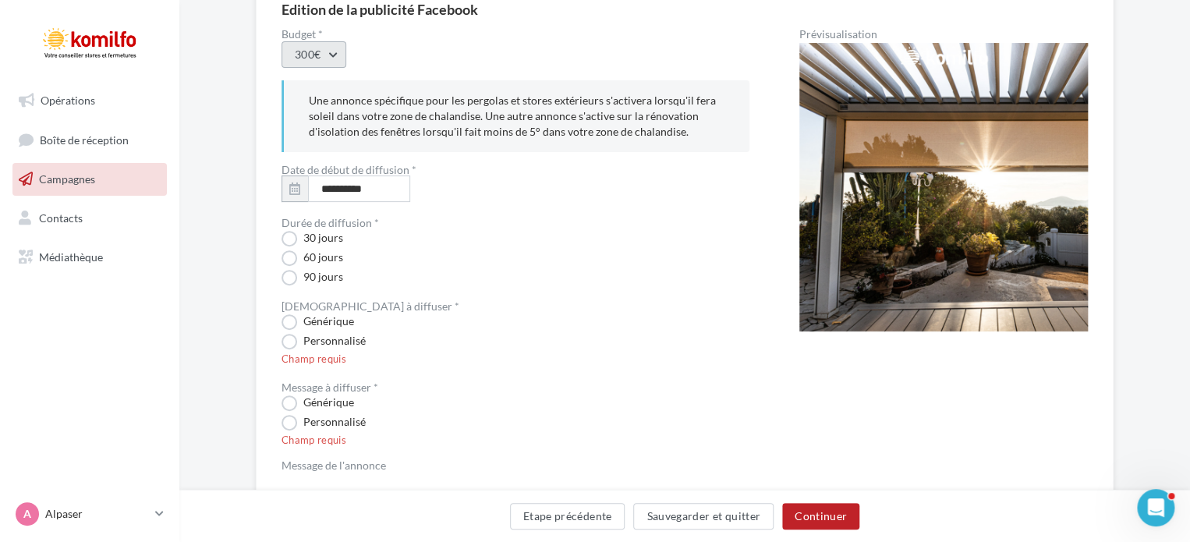
click at [331, 55] on button "300€" at bounding box center [314, 54] width 65 height 27
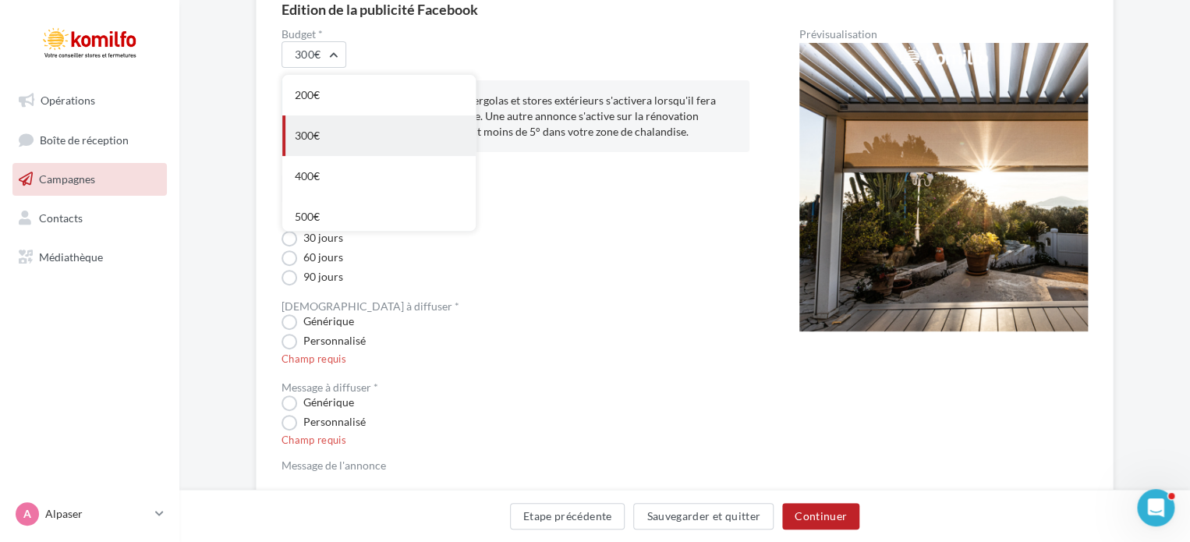
click at [310, 139] on div "300€" at bounding box center [378, 135] width 193 height 41
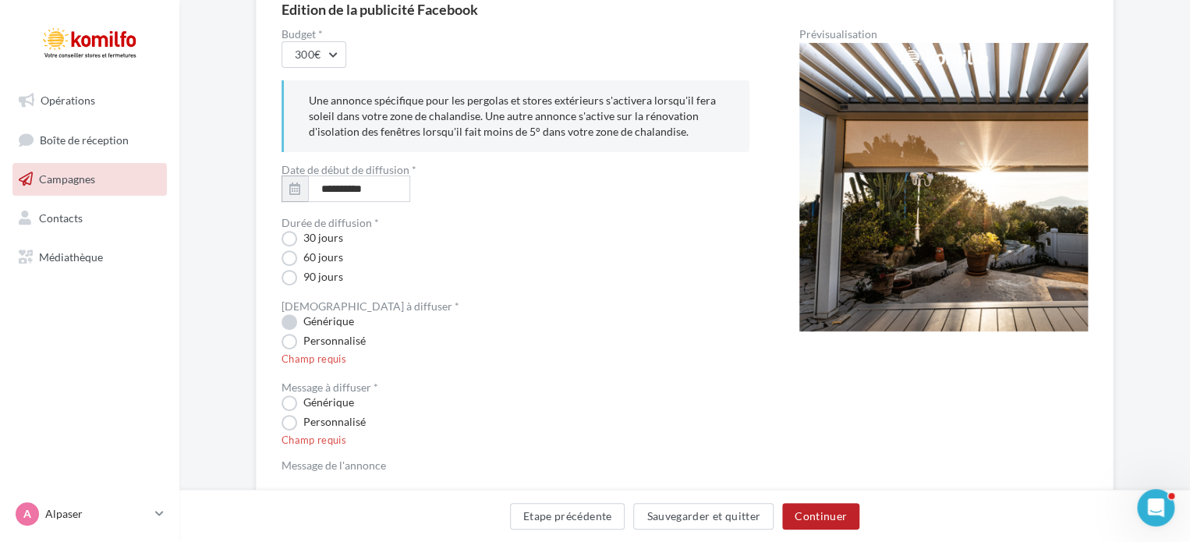
click at [286, 325] on label "Générique" at bounding box center [318, 322] width 73 height 16
click at [285, 401] on label "Générique" at bounding box center [318, 403] width 73 height 16
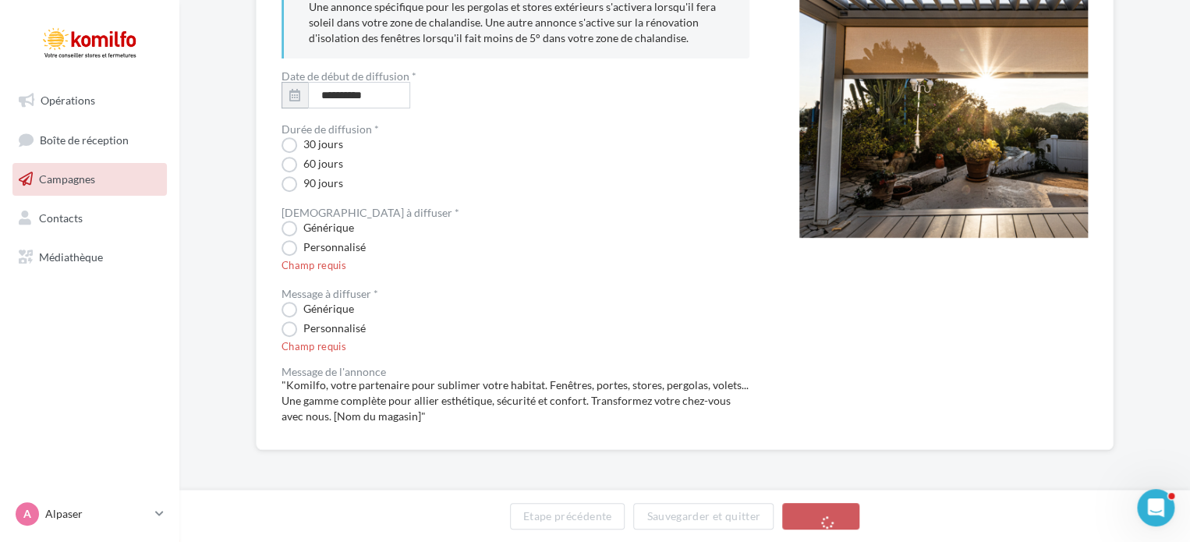
scroll to position [218, 0]
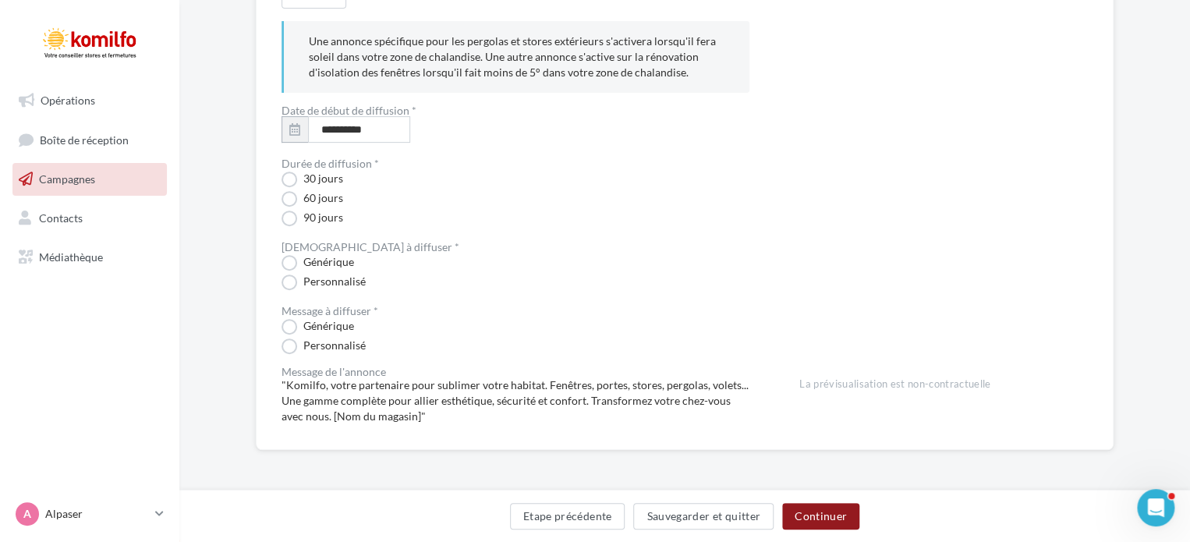
click at [829, 518] on button "Continuer" at bounding box center [820, 516] width 77 height 27
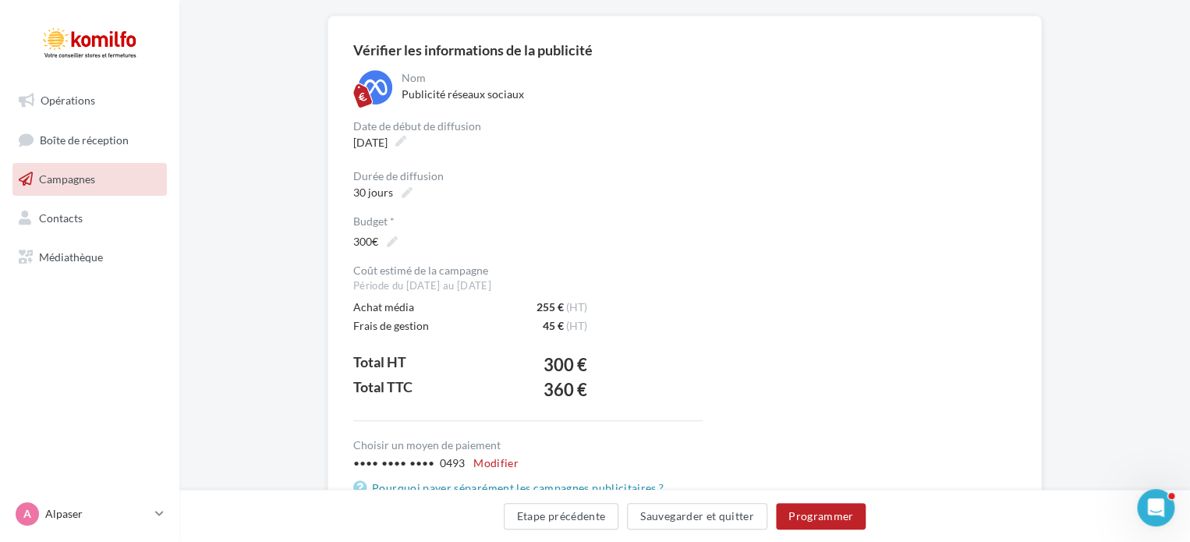
scroll to position [156, 0]
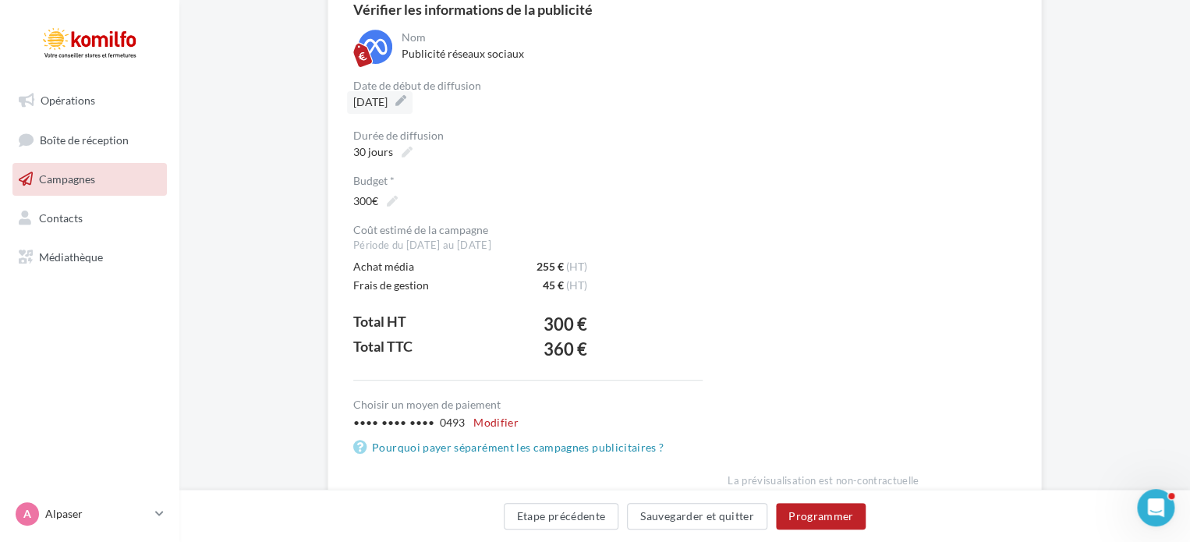
click at [413, 99] on label "13/08/2025" at bounding box center [380, 102] width 66 height 23
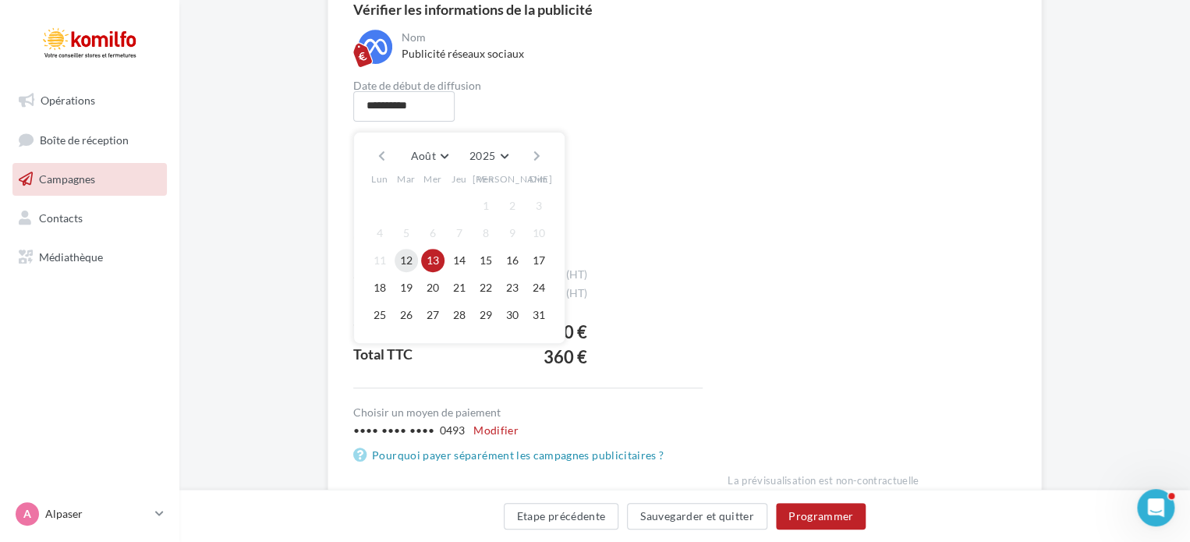
click at [410, 259] on button "12" at bounding box center [406, 260] width 23 height 23
click at [848, 523] on button "Programmer" at bounding box center [821, 516] width 90 height 27
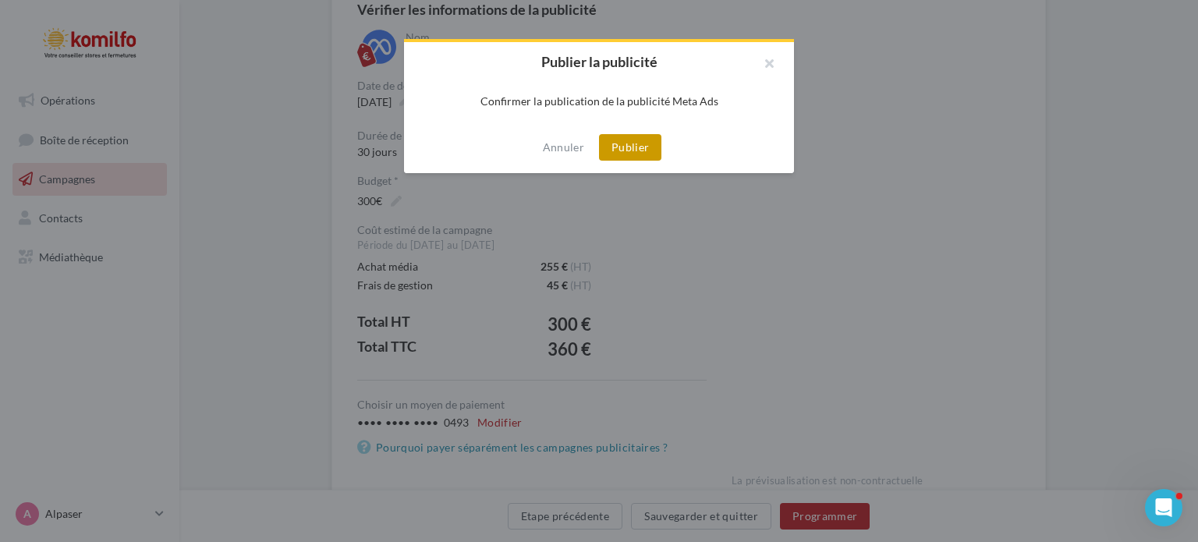
click at [643, 152] on button "Publier" at bounding box center [630, 147] width 62 height 27
